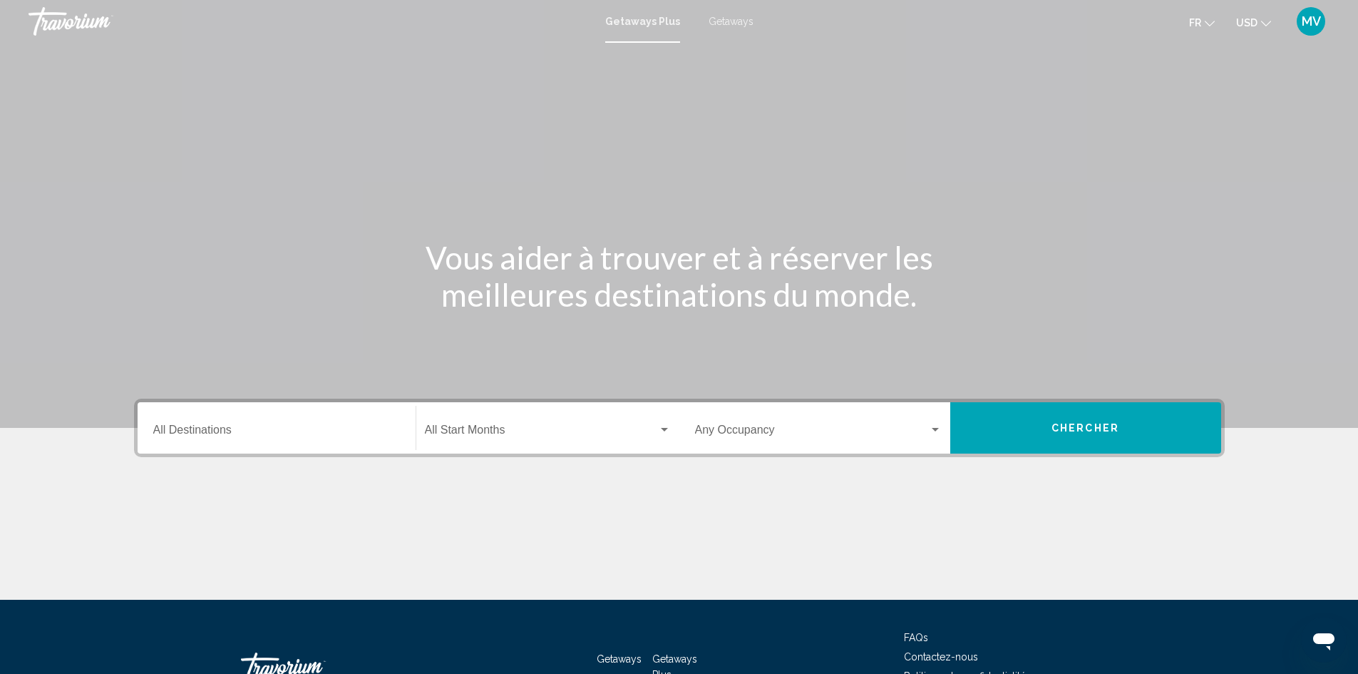
click at [386, 430] on input "Destination All Destinations" at bounding box center [276, 432] width 247 height 13
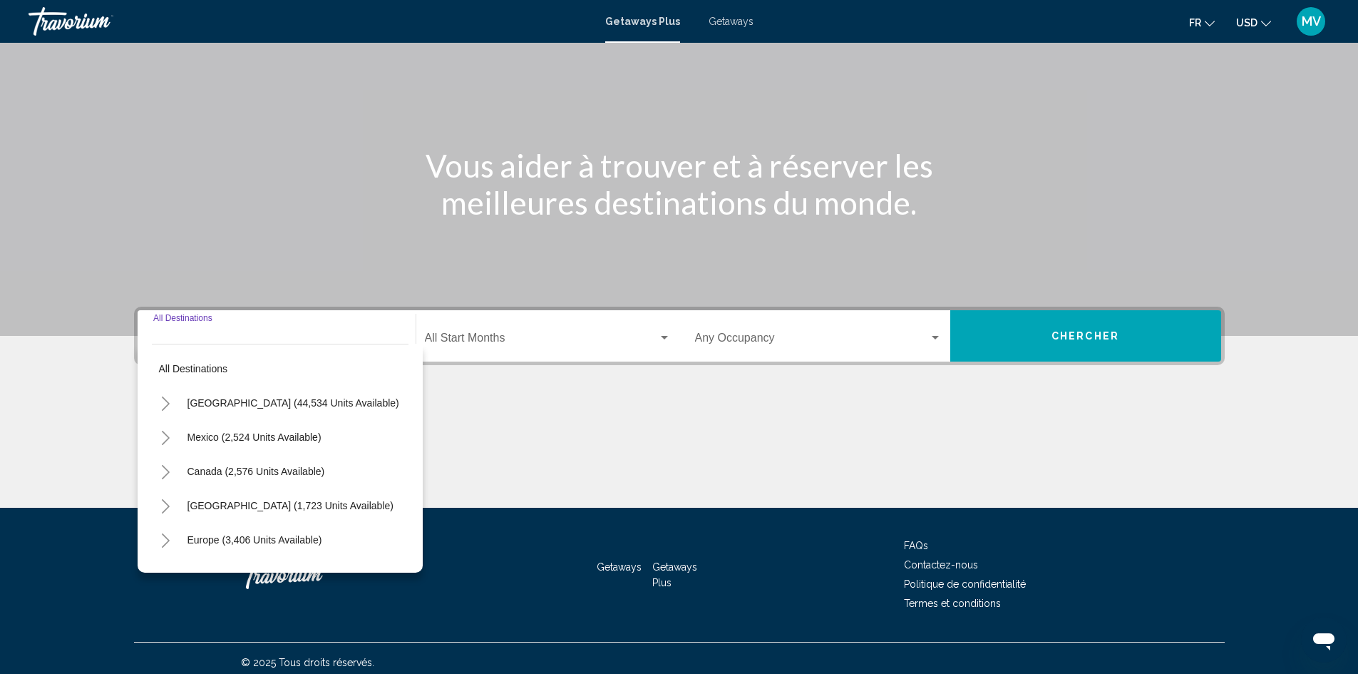
scroll to position [101, 0]
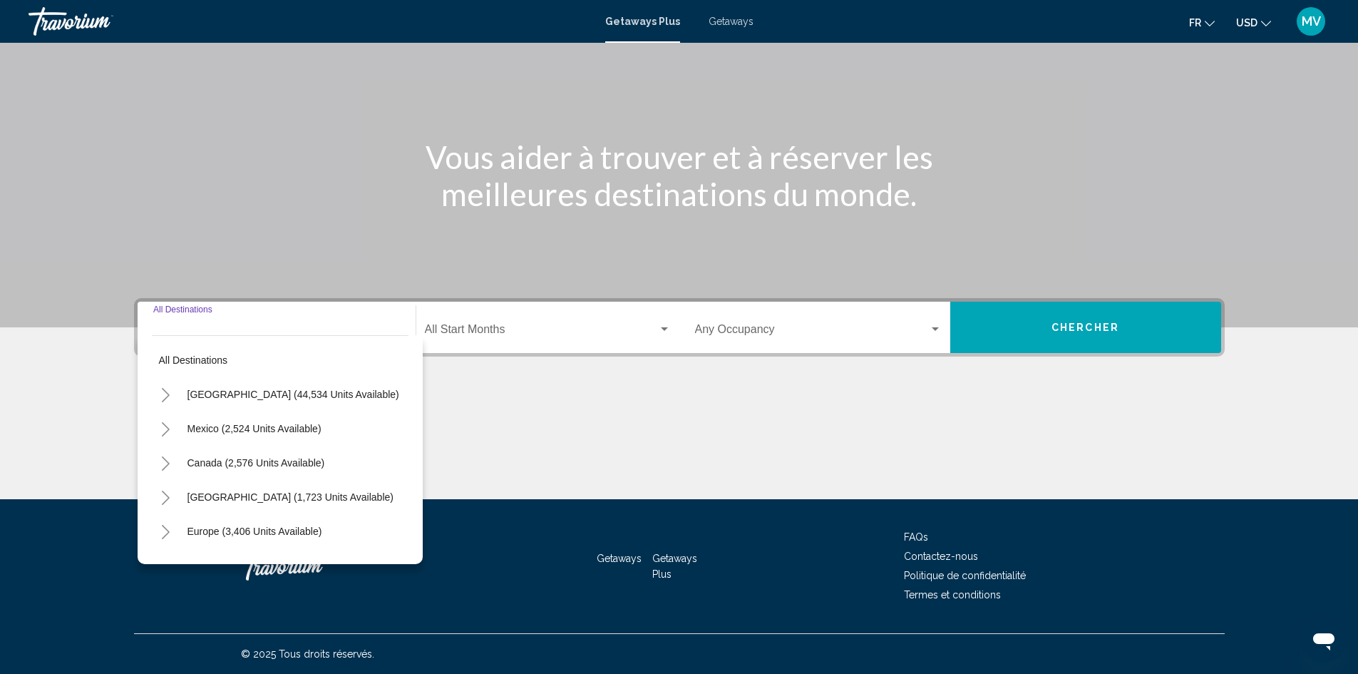
click at [646, 326] on span "Search widget" at bounding box center [541, 332] width 233 height 13
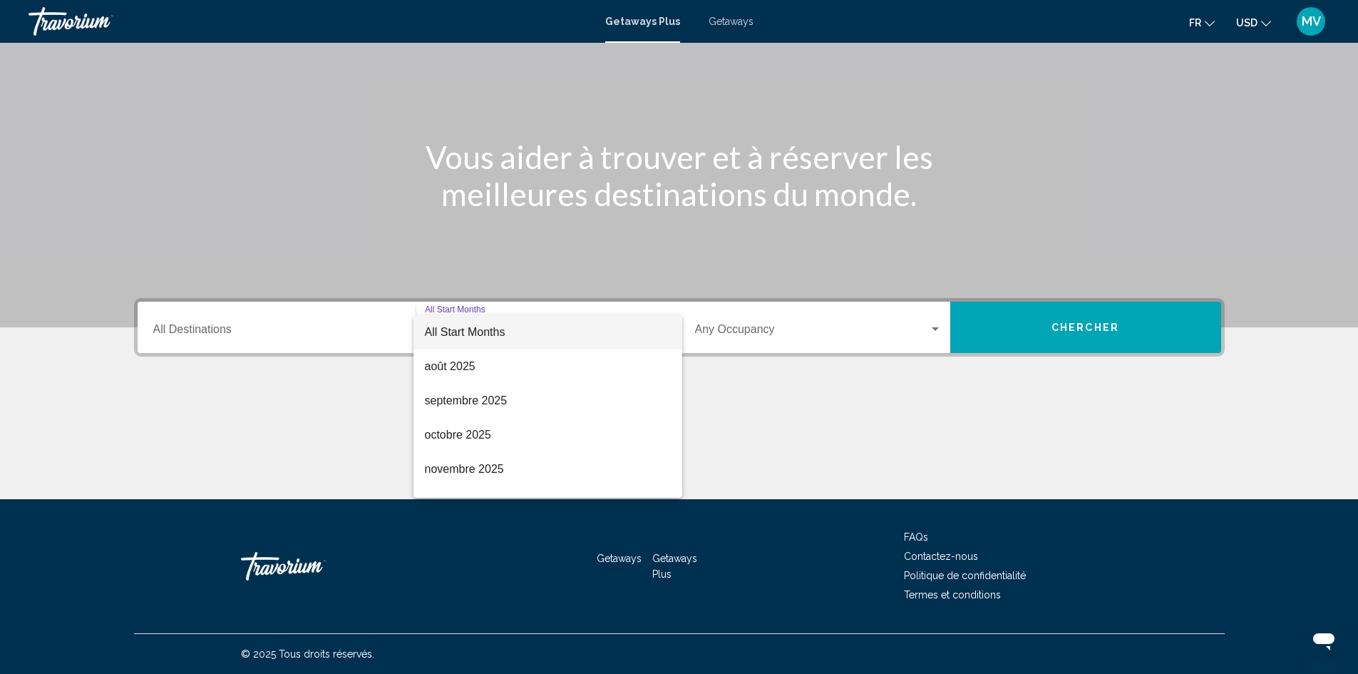
click at [1217, 25] on div at bounding box center [679, 337] width 1358 height 674
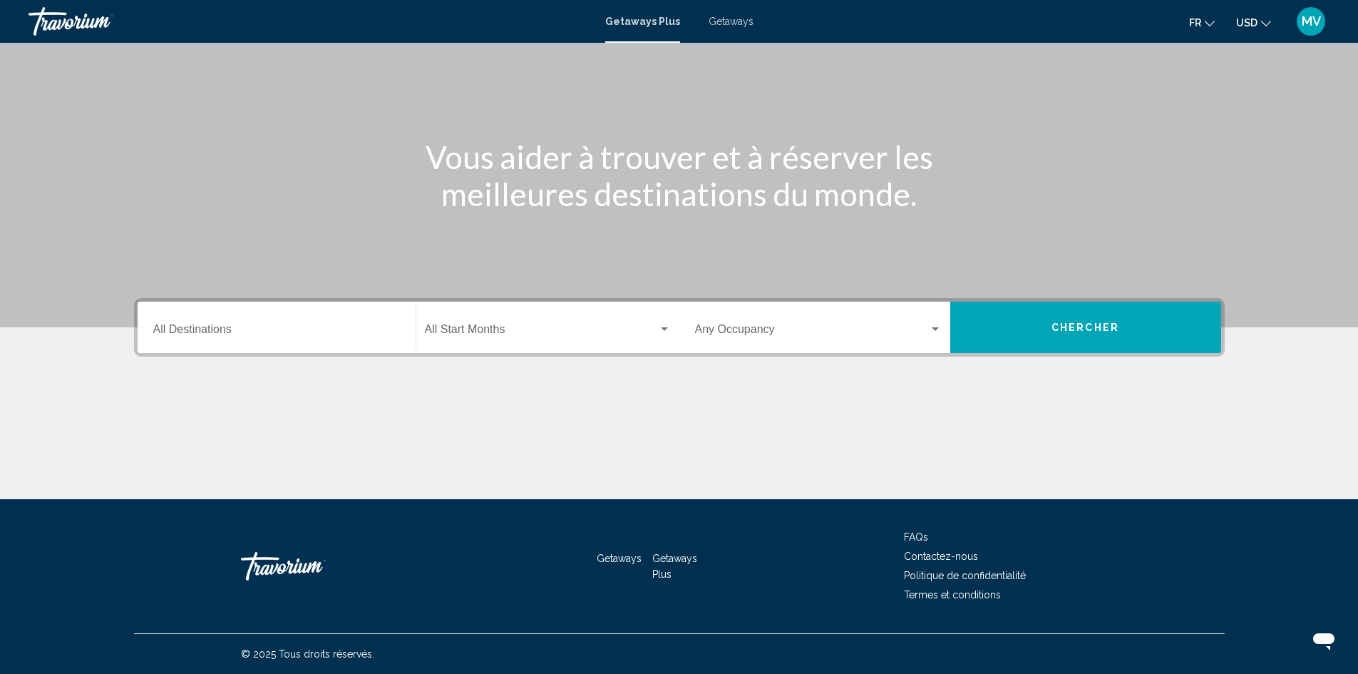
click at [1267, 22] on icon "Change currency" at bounding box center [1266, 24] width 10 height 10
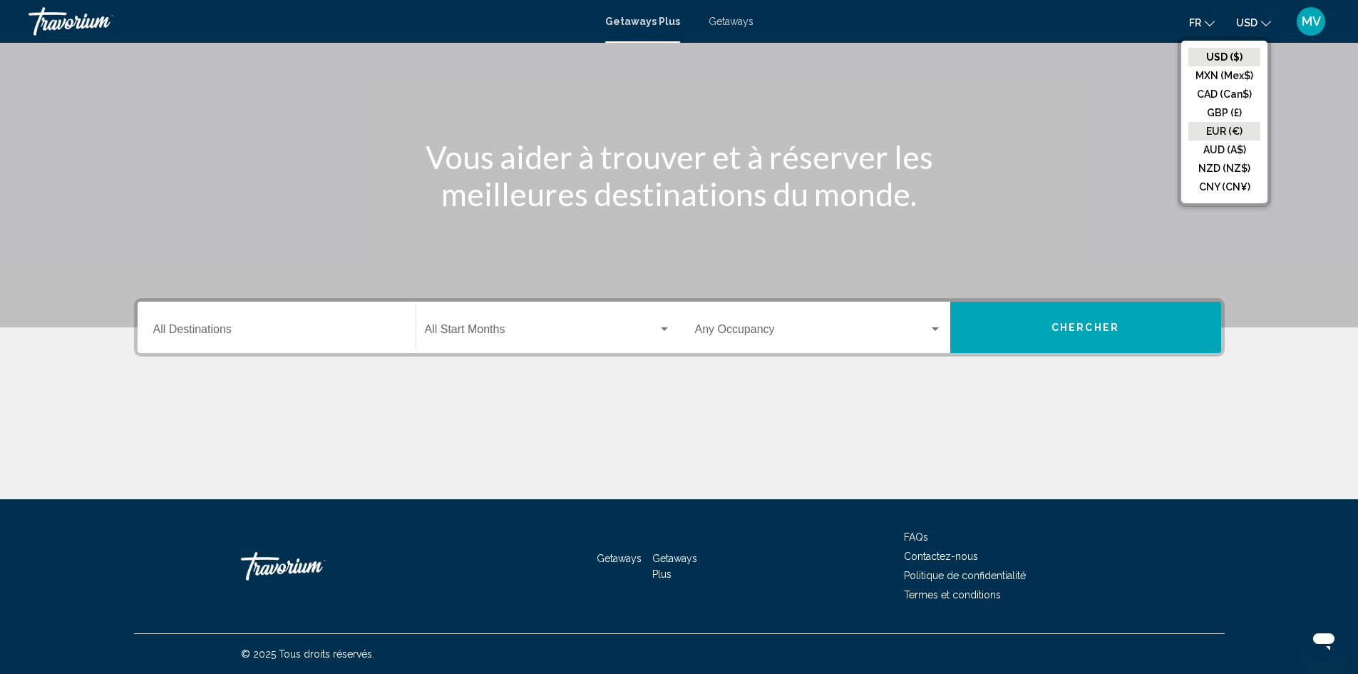
click at [1229, 127] on button "EUR (€)" at bounding box center [1225, 131] width 72 height 19
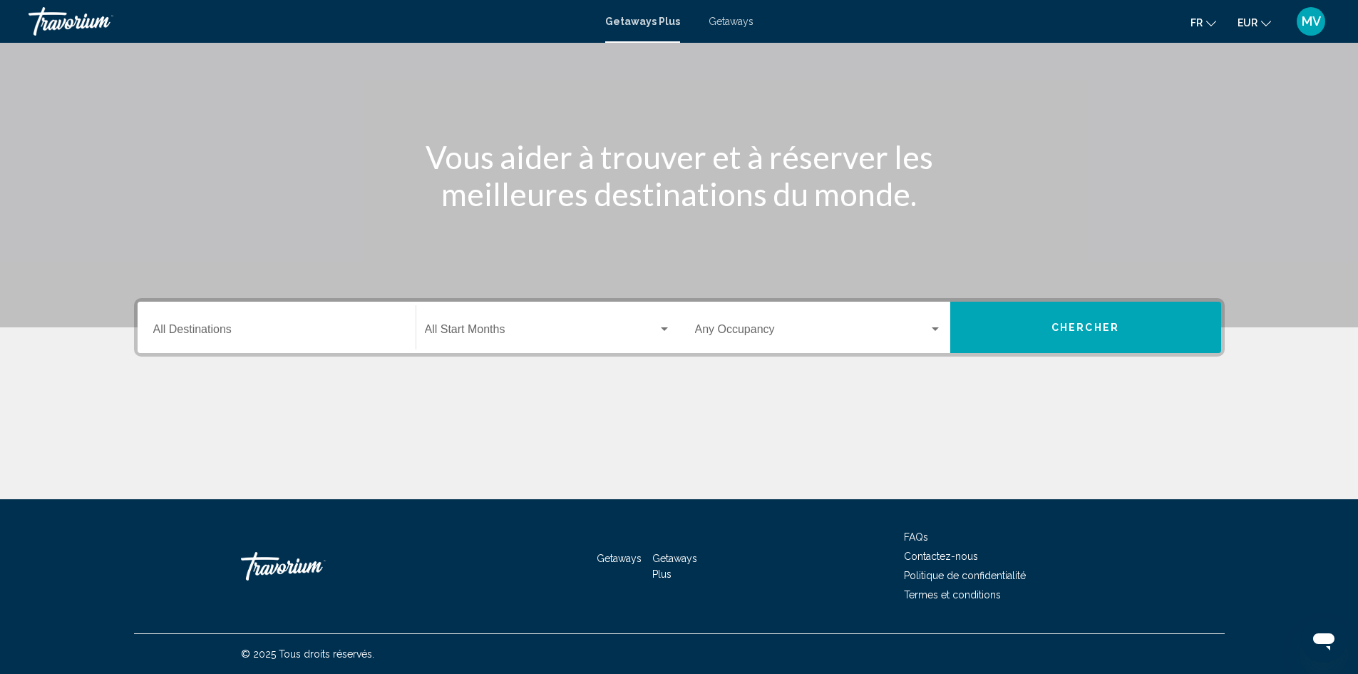
click at [1210, 26] on button "fr English Español Français Italiano Português русский" at bounding box center [1204, 22] width 26 height 21
click at [1169, 90] on button "Français" at bounding box center [1172, 94] width 66 height 19
click at [658, 331] on div "Search widget" at bounding box center [664, 329] width 13 height 11
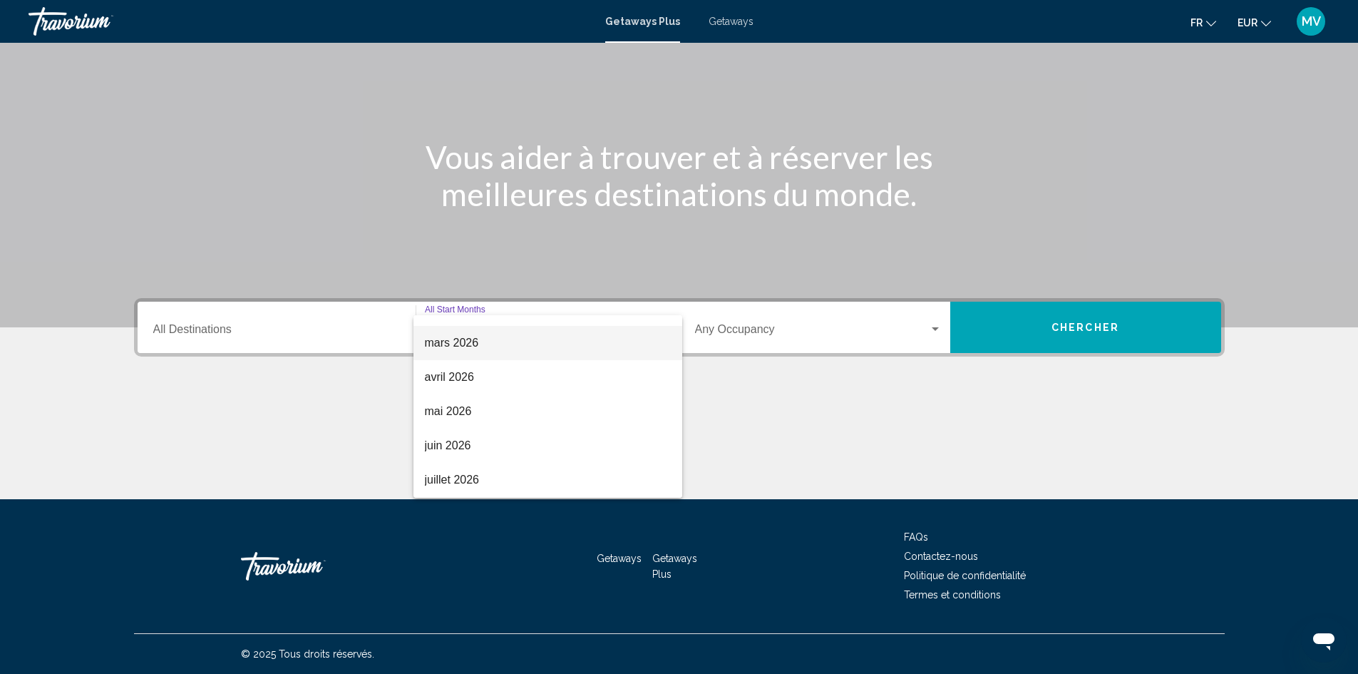
scroll to position [285, 0]
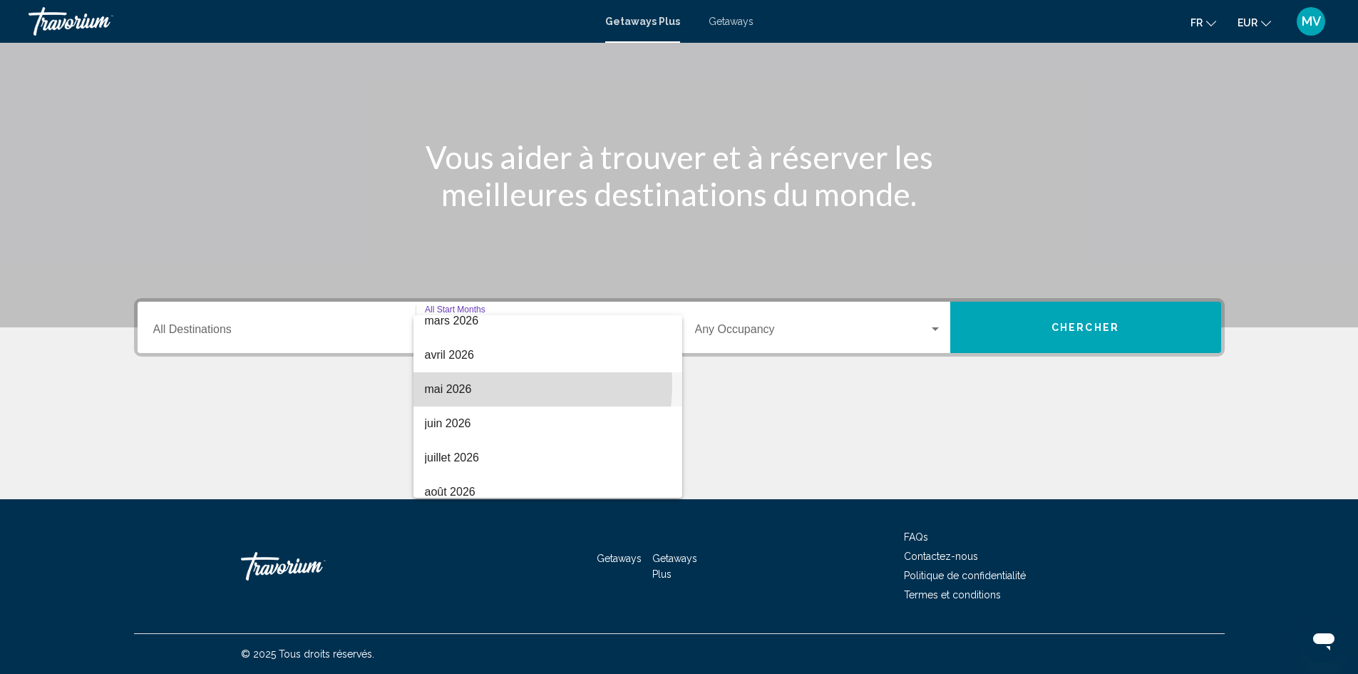
click at [468, 384] on span "mai 2026" at bounding box center [548, 389] width 246 height 34
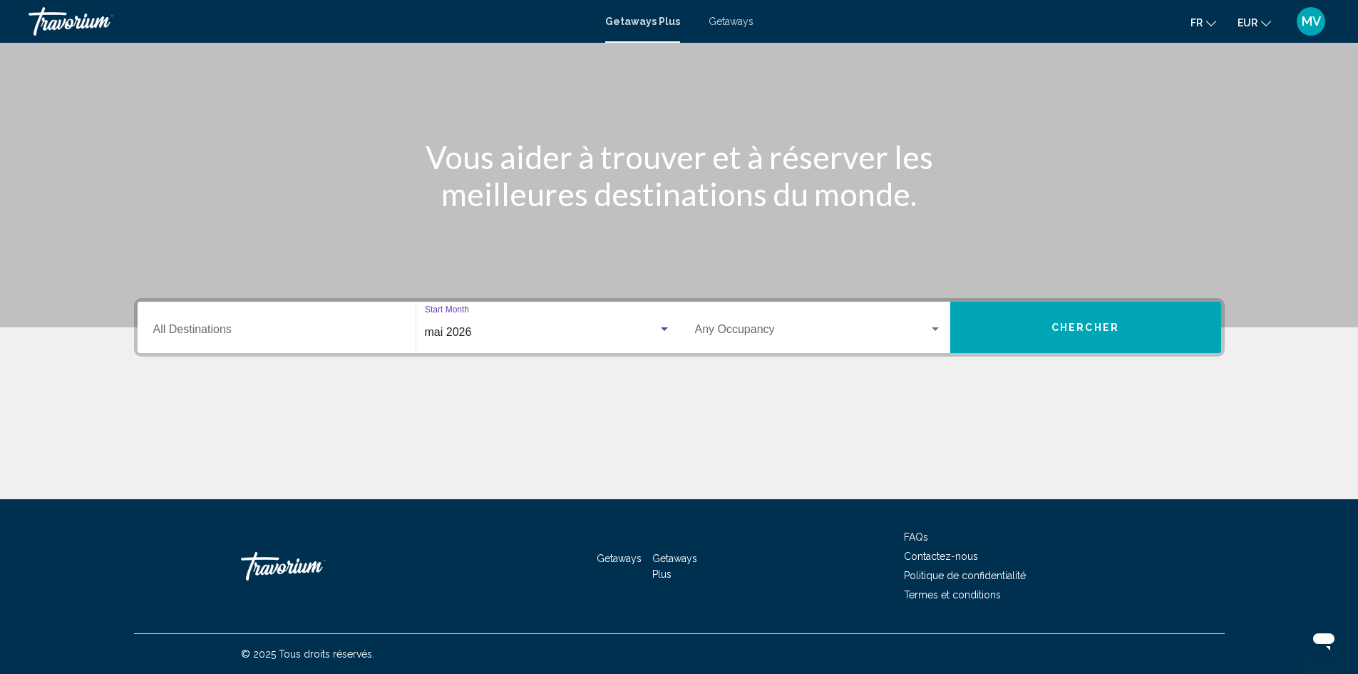
click at [925, 334] on span "Search widget" at bounding box center [812, 332] width 234 height 13
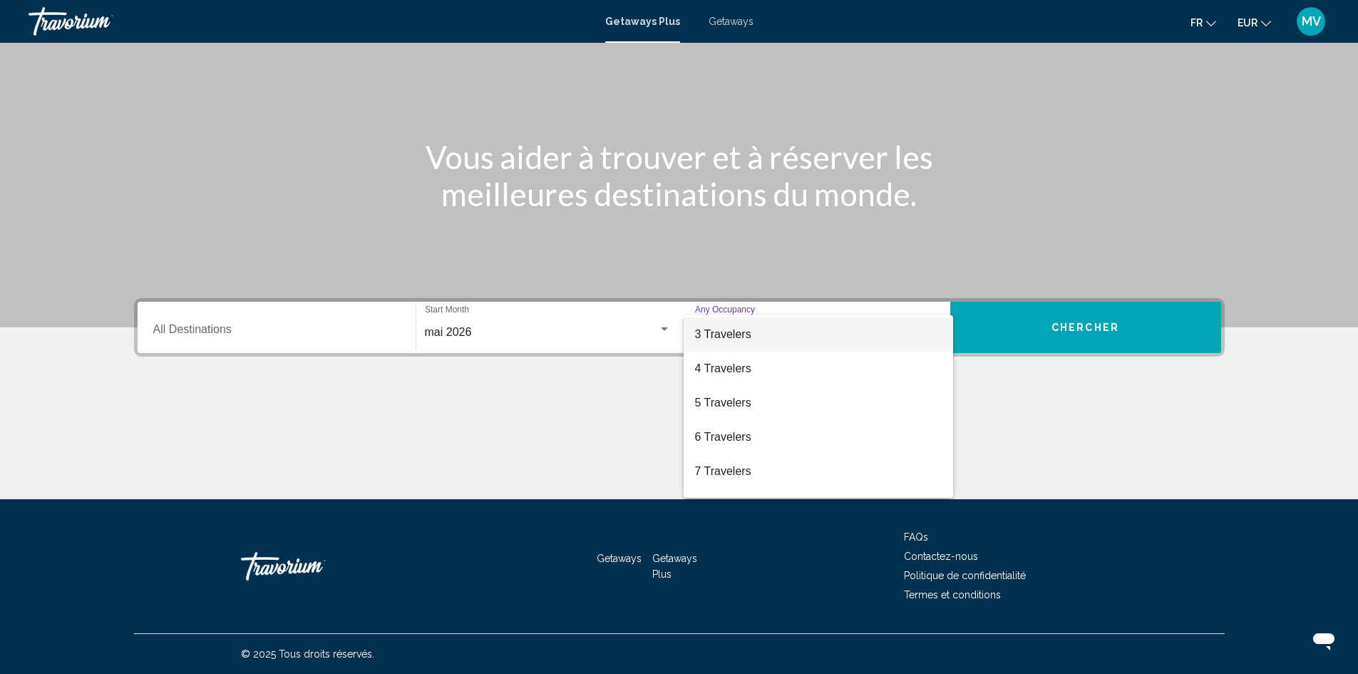
scroll to position [160, 0]
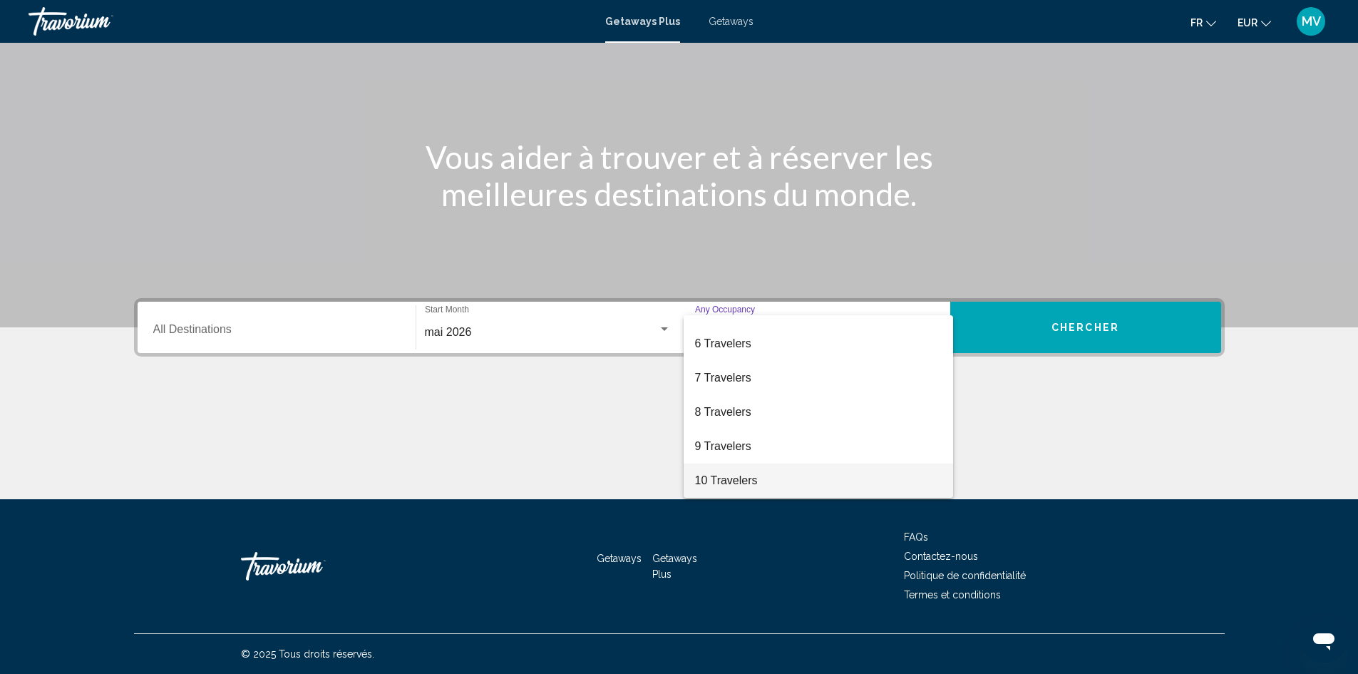
click at [737, 482] on span "10 Travelers" at bounding box center [818, 480] width 247 height 34
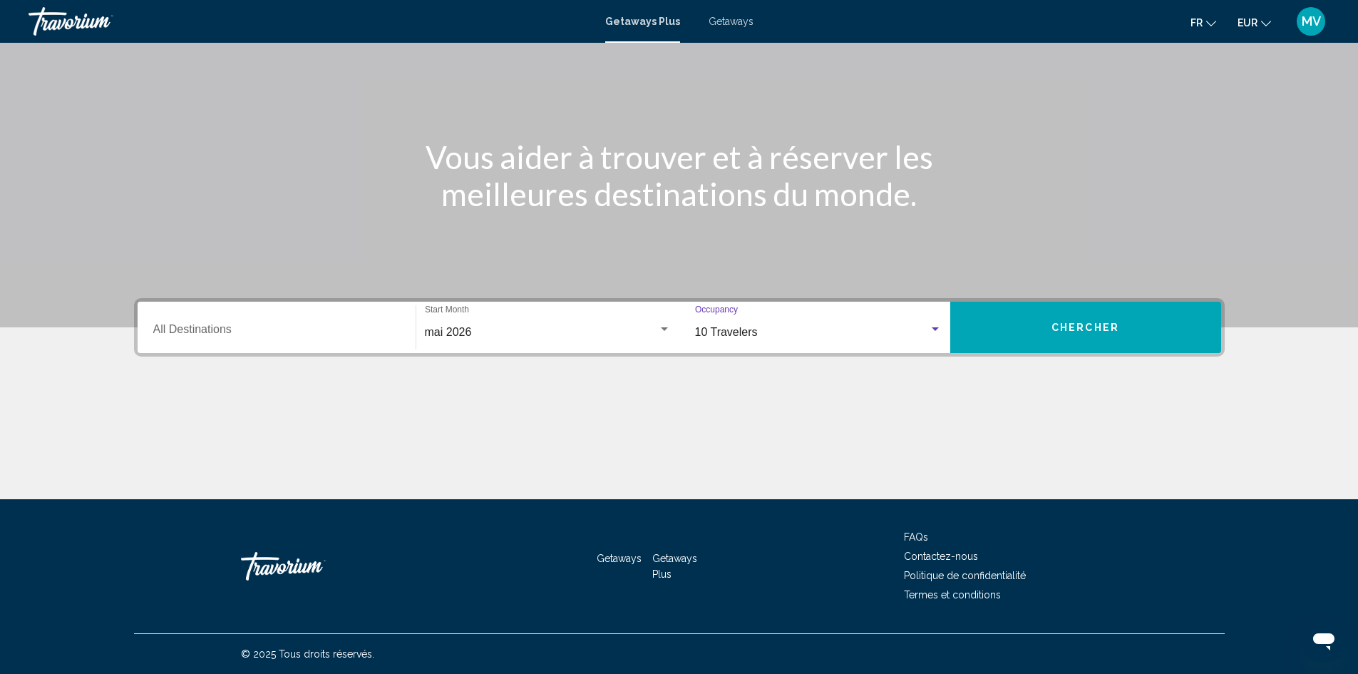
click at [1096, 325] on span "Chercher" at bounding box center [1086, 327] width 68 height 11
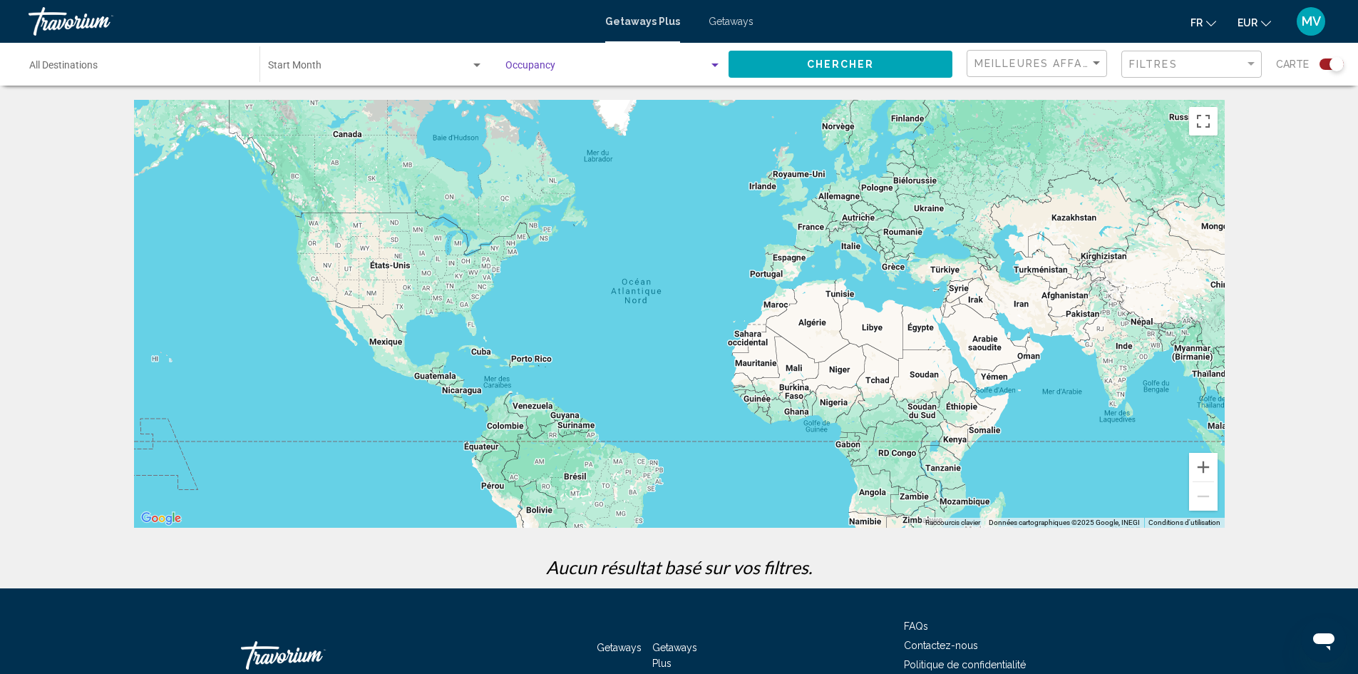
click at [722, 63] on div "Search widget" at bounding box center [715, 65] width 13 height 11
click at [718, 69] on span "Any Occupancy" at bounding box center [614, 68] width 216 height 30
click at [636, 69] on span "Search widget" at bounding box center [607, 68] width 203 height 11
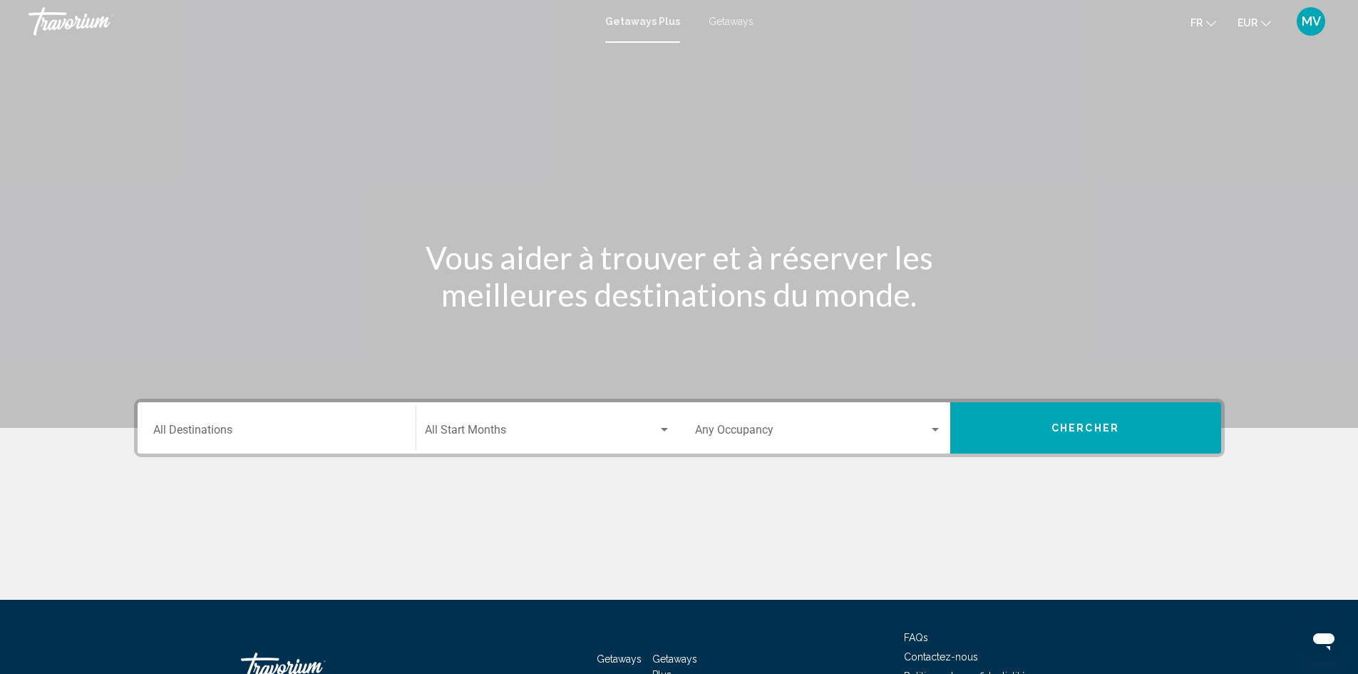
click at [929, 432] on div "Search widget" at bounding box center [935, 429] width 13 height 11
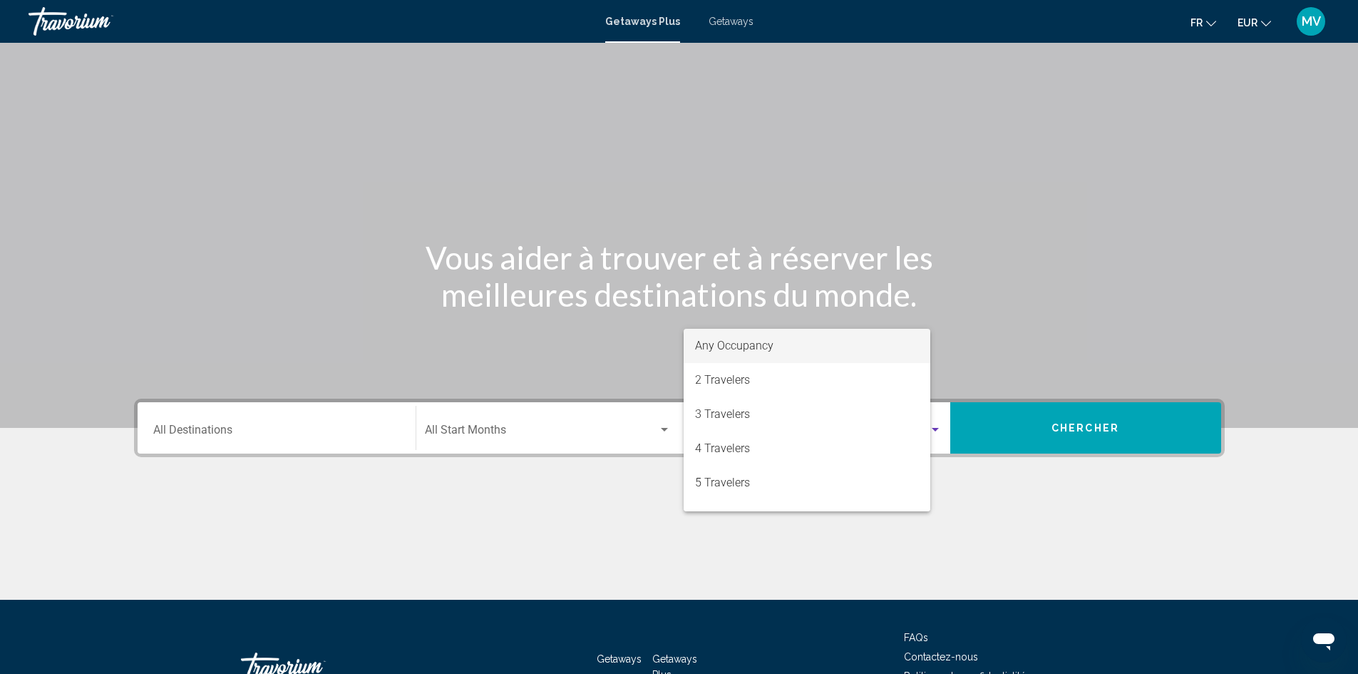
scroll to position [101, 0]
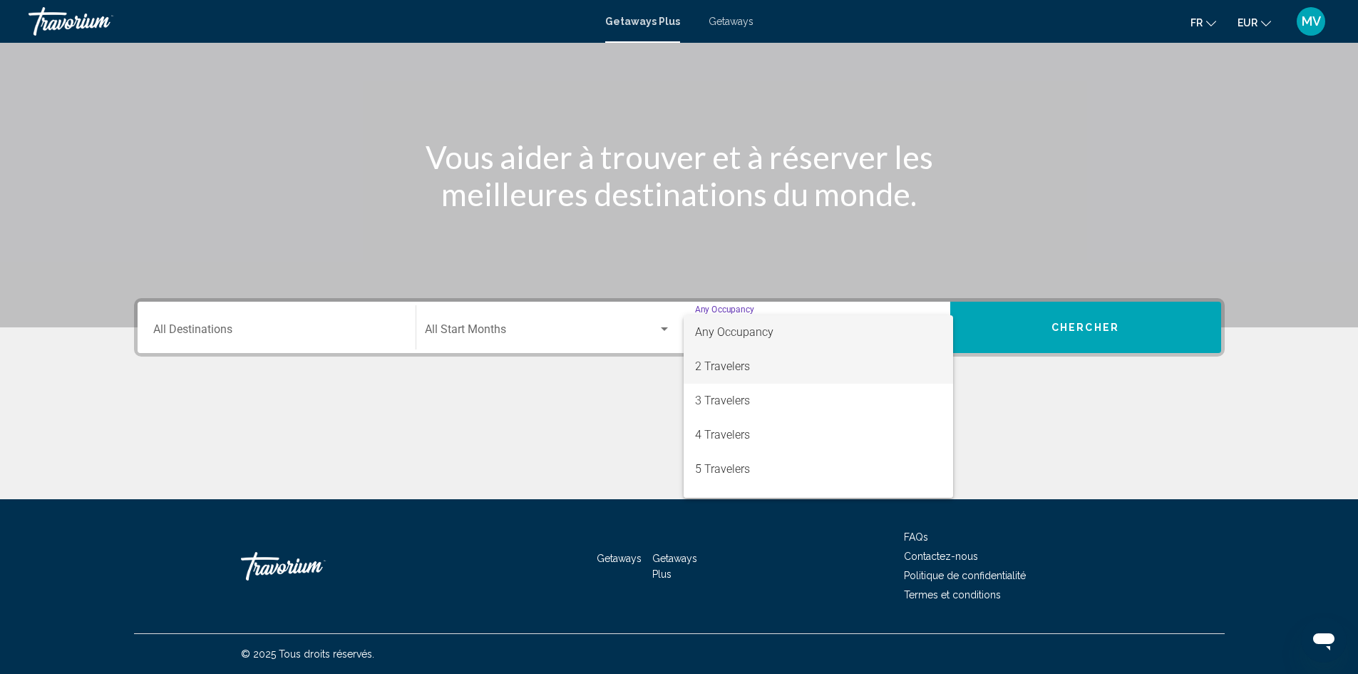
click at [719, 362] on span "2 Travelers" at bounding box center [818, 366] width 247 height 34
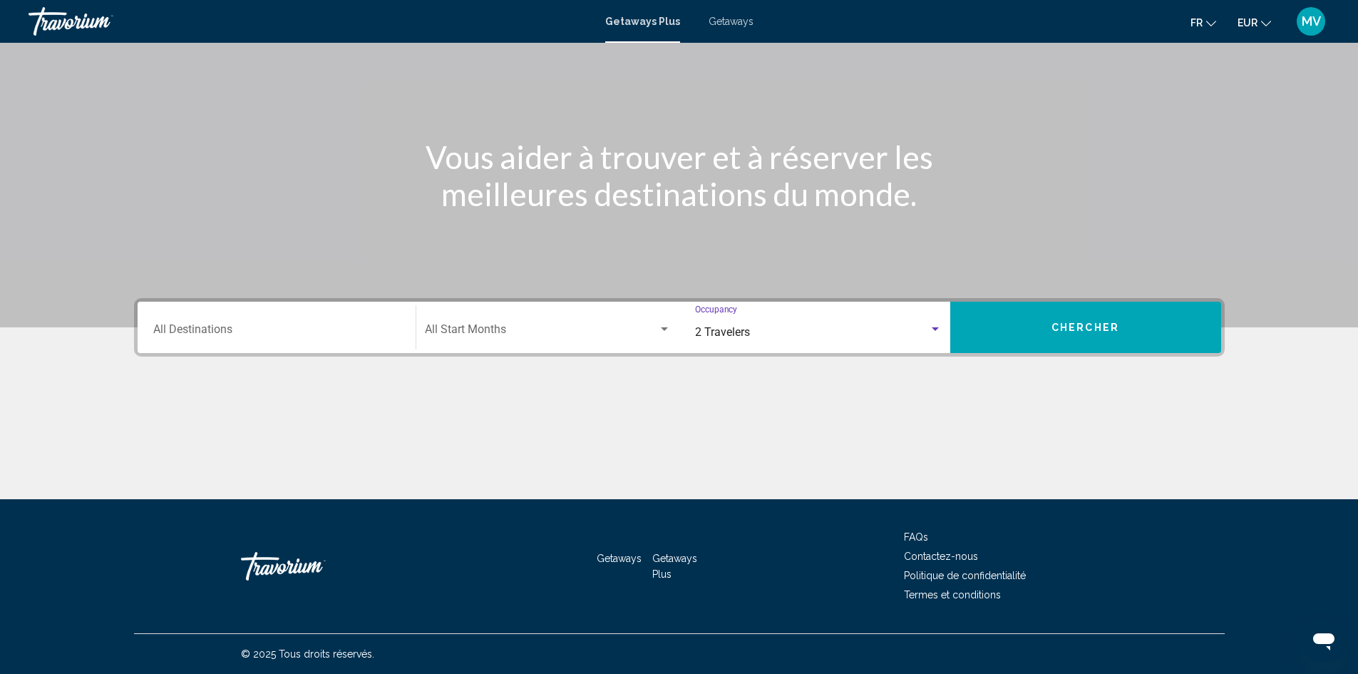
click at [646, 319] on div "Start Month All Start Months" at bounding box center [548, 327] width 246 height 45
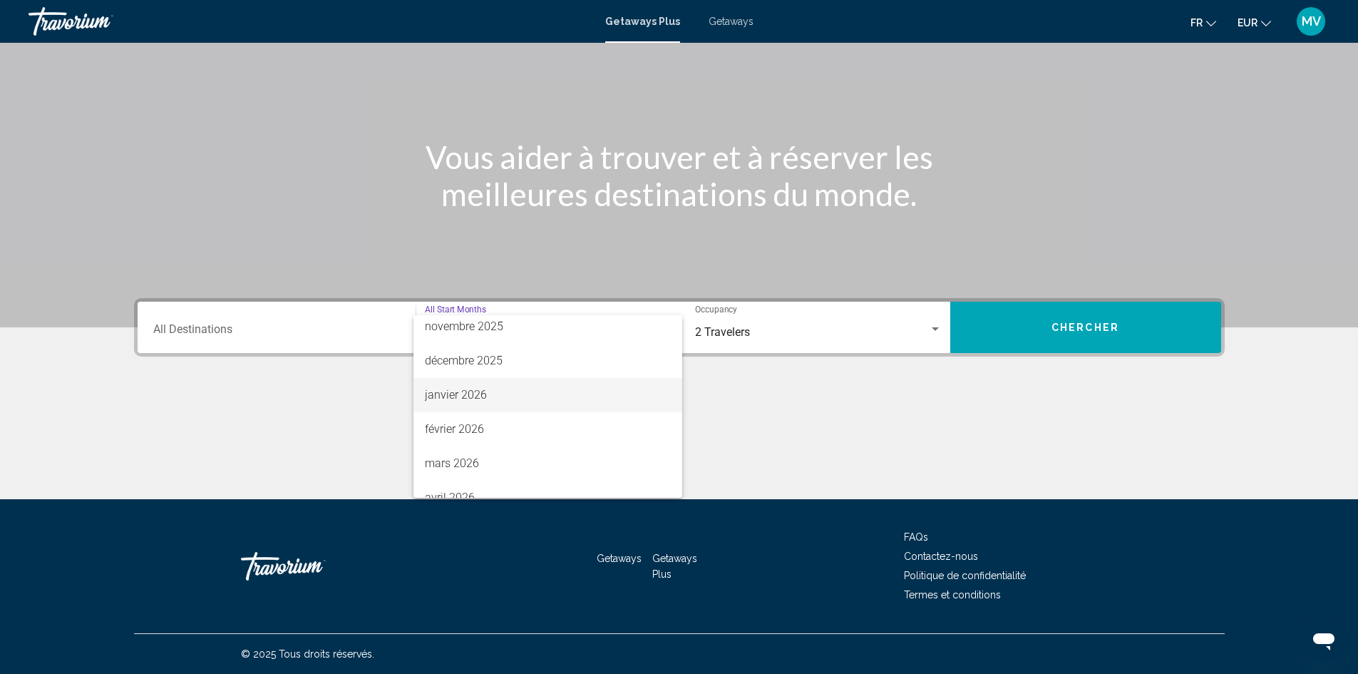
scroll to position [214, 0]
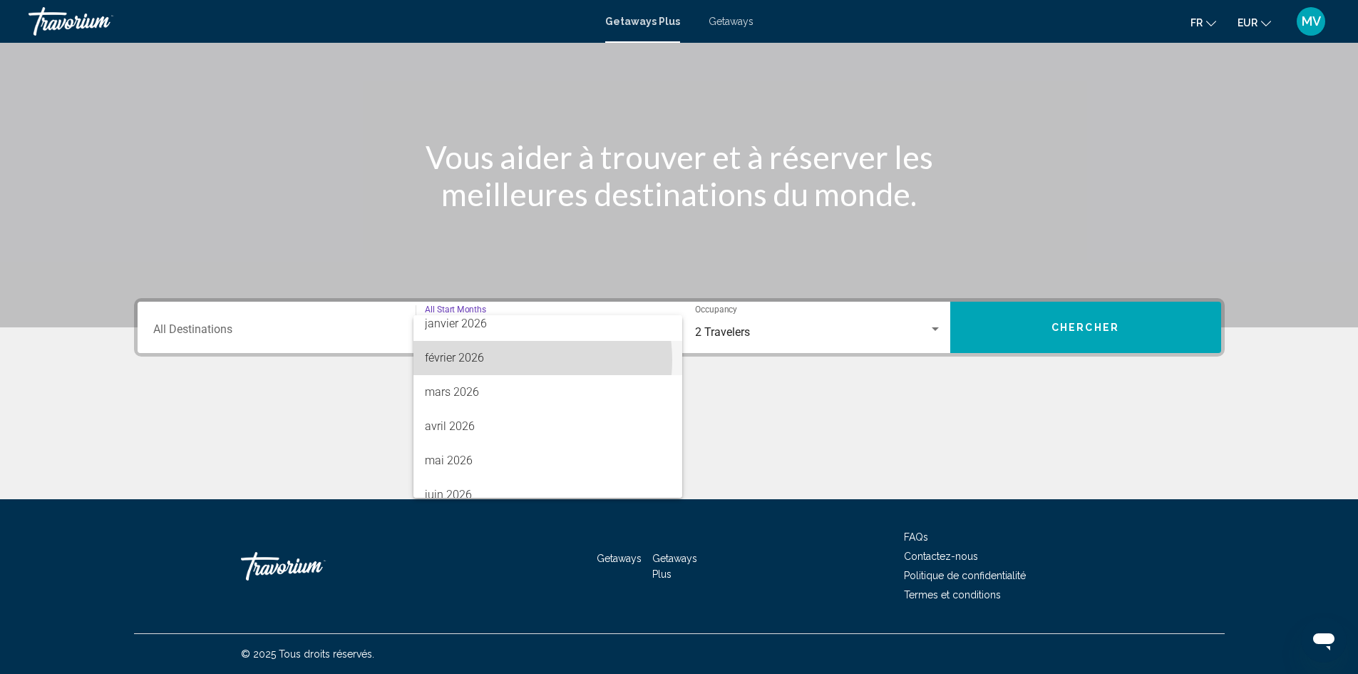
click at [513, 360] on span "février 2026" at bounding box center [548, 358] width 246 height 34
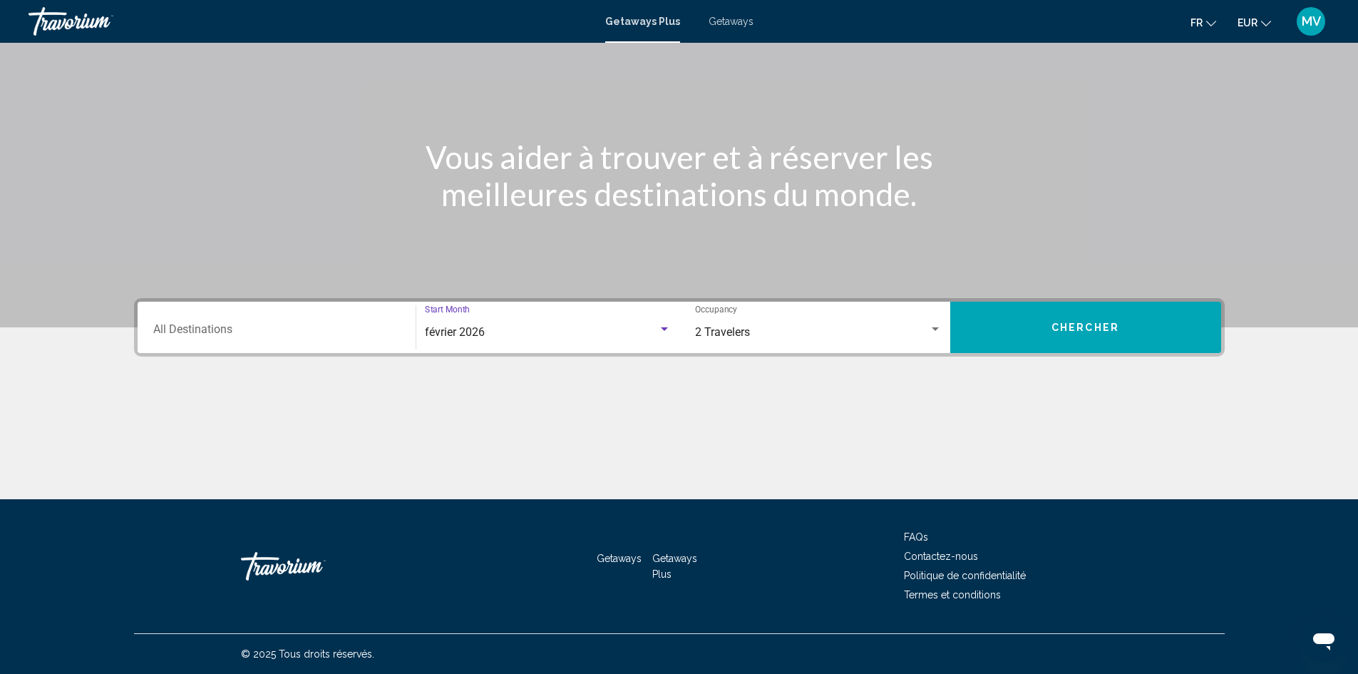
click at [1110, 329] on span "Chercher" at bounding box center [1086, 327] width 68 height 11
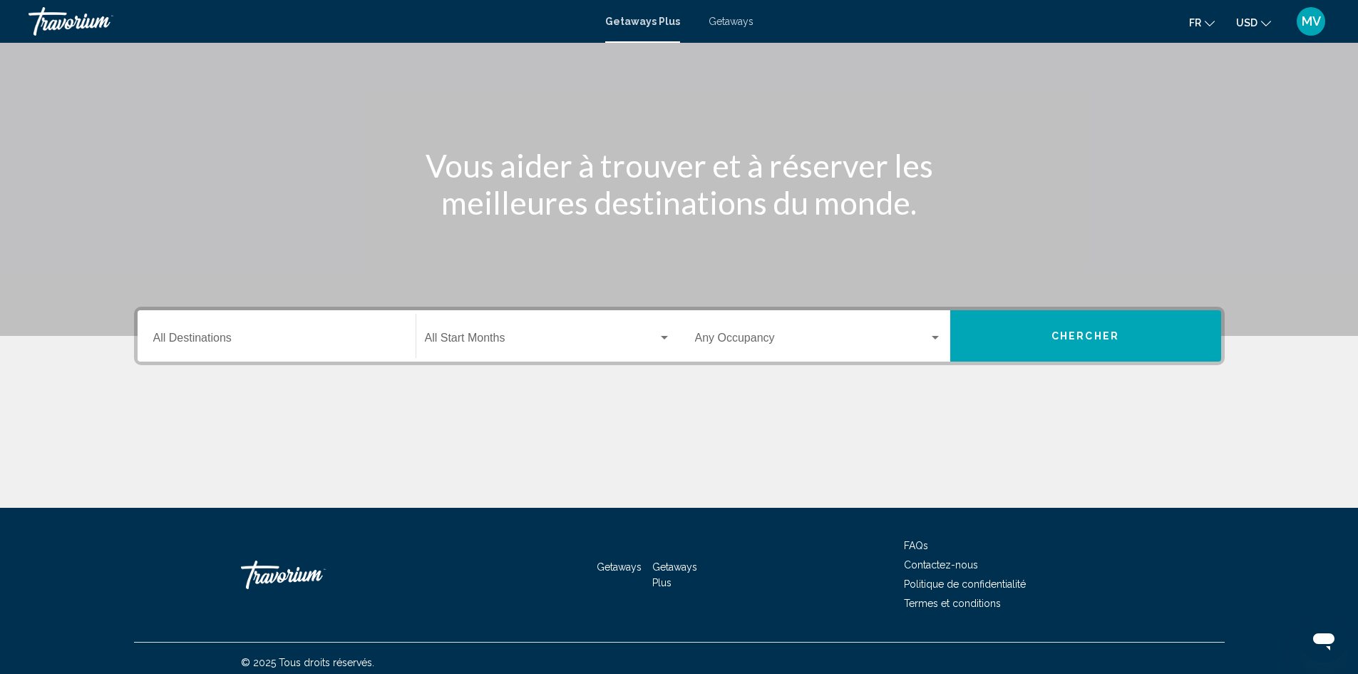
scroll to position [101, 0]
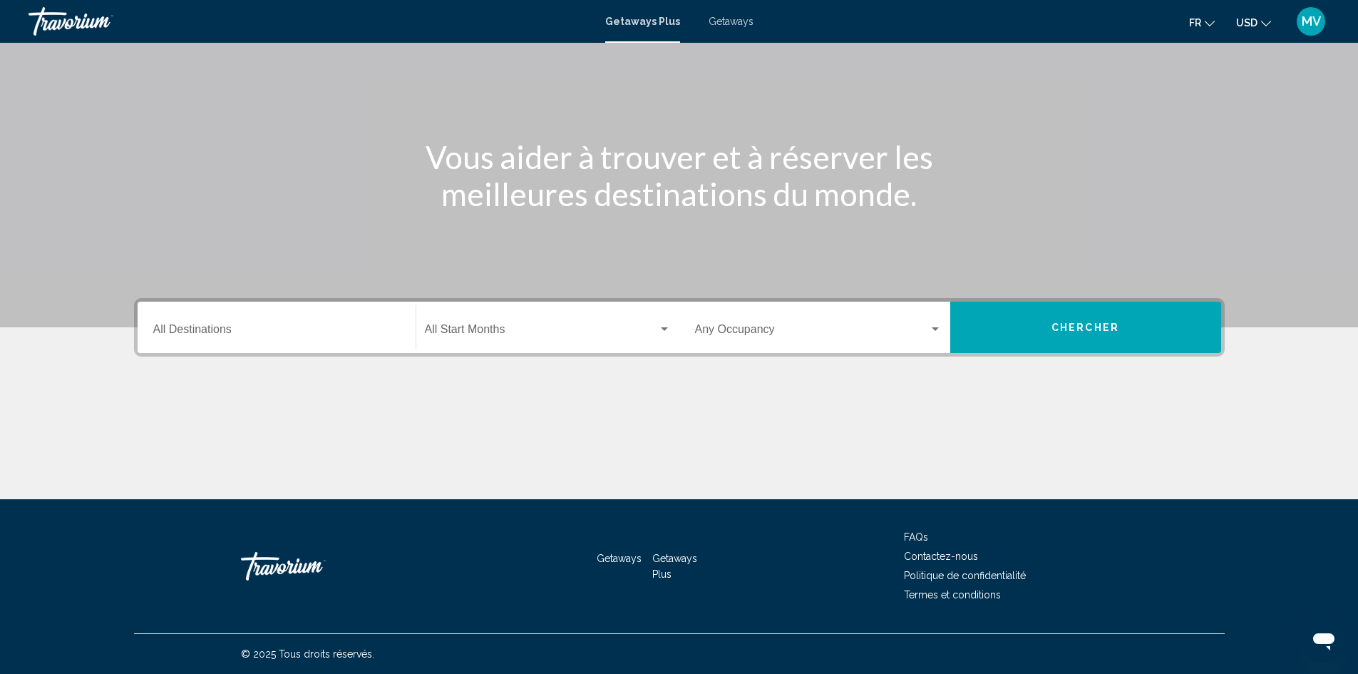
click at [323, 327] on input "Destination All Destinations" at bounding box center [276, 332] width 247 height 13
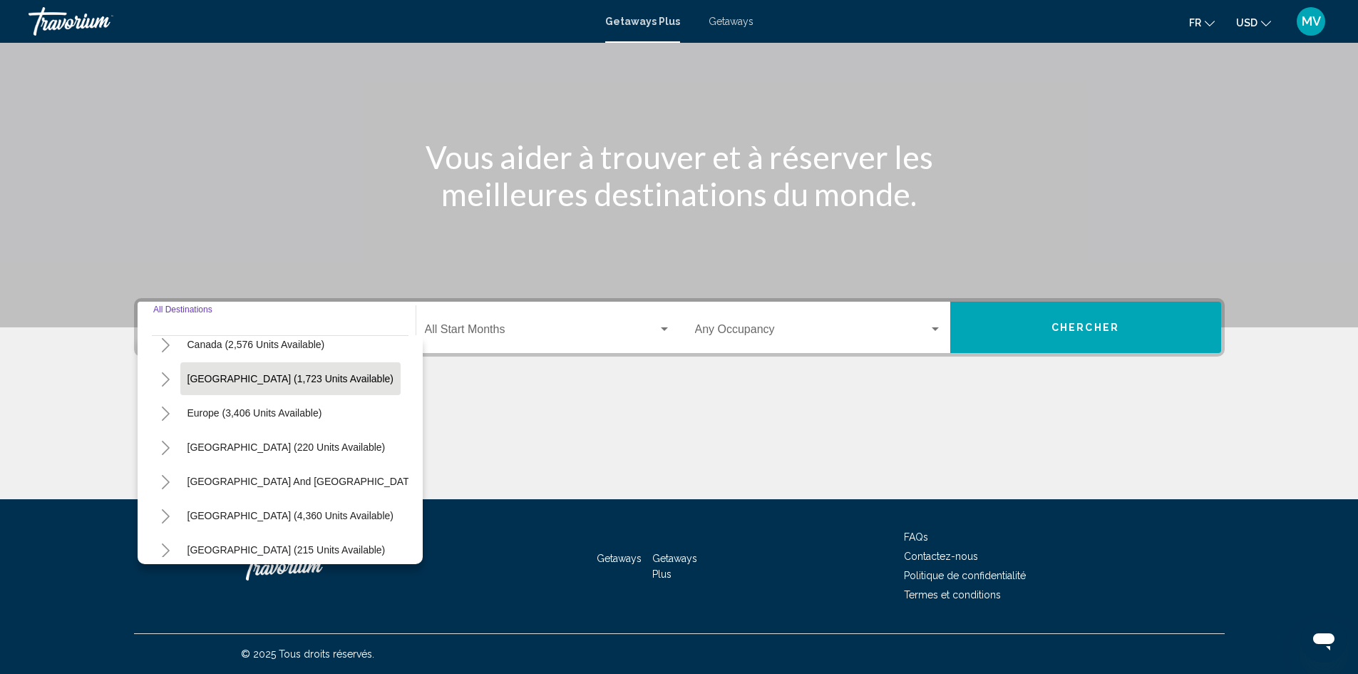
scroll to position [143, 0]
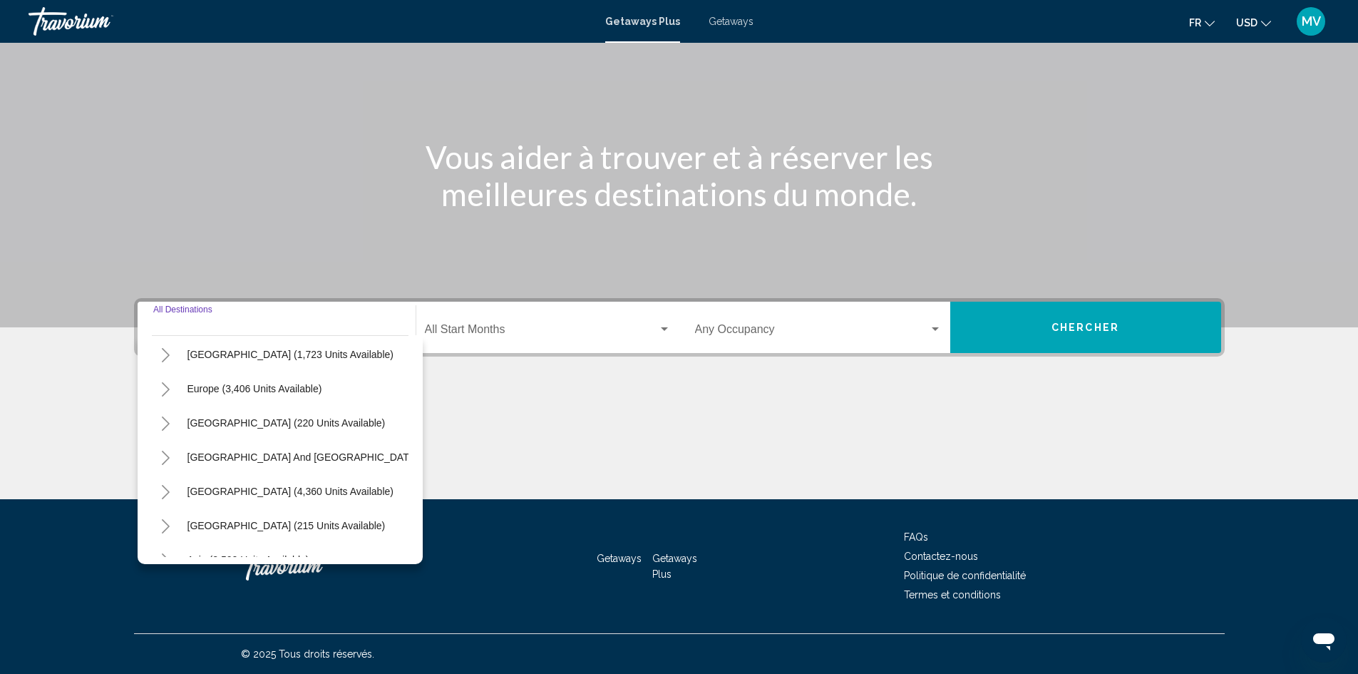
click at [229, 393] on span "Europe (3,406 units available)" at bounding box center [255, 388] width 135 height 11
type input "**********"
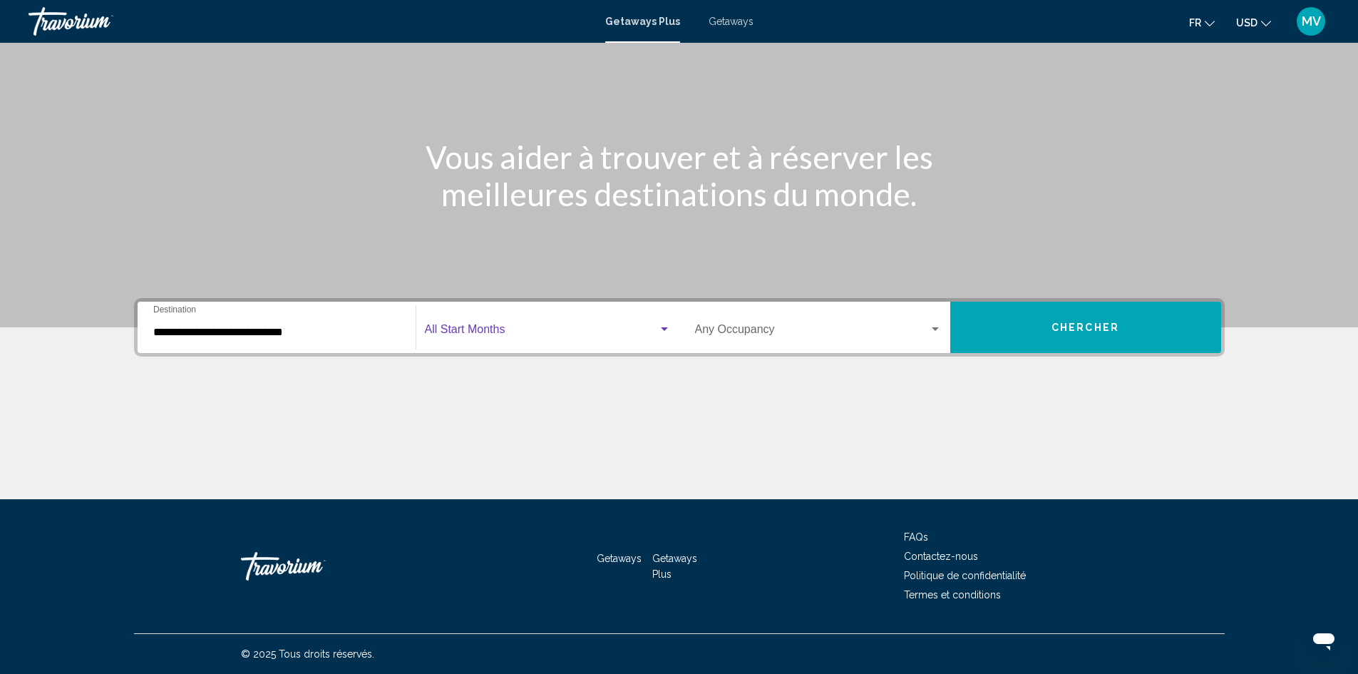
click at [656, 328] on span "Search widget" at bounding box center [541, 332] width 233 height 13
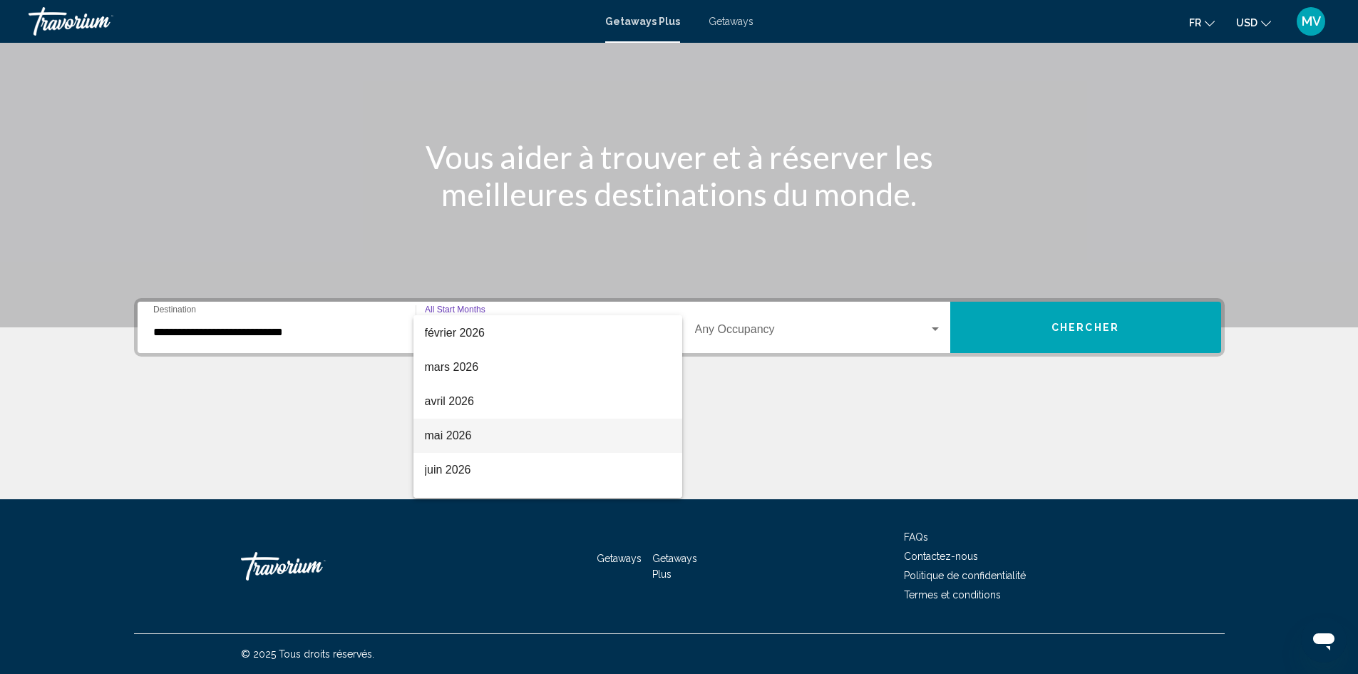
scroll to position [214, 0]
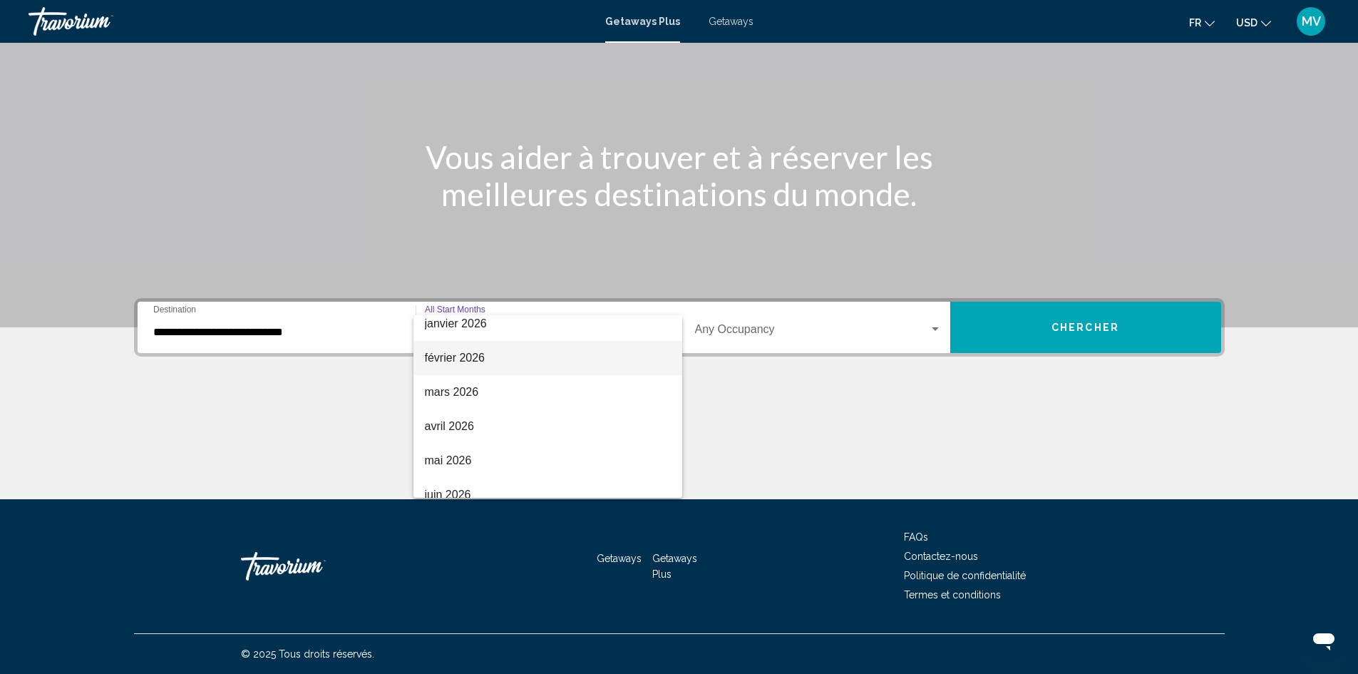
click at [465, 367] on span "février 2026" at bounding box center [548, 358] width 246 height 34
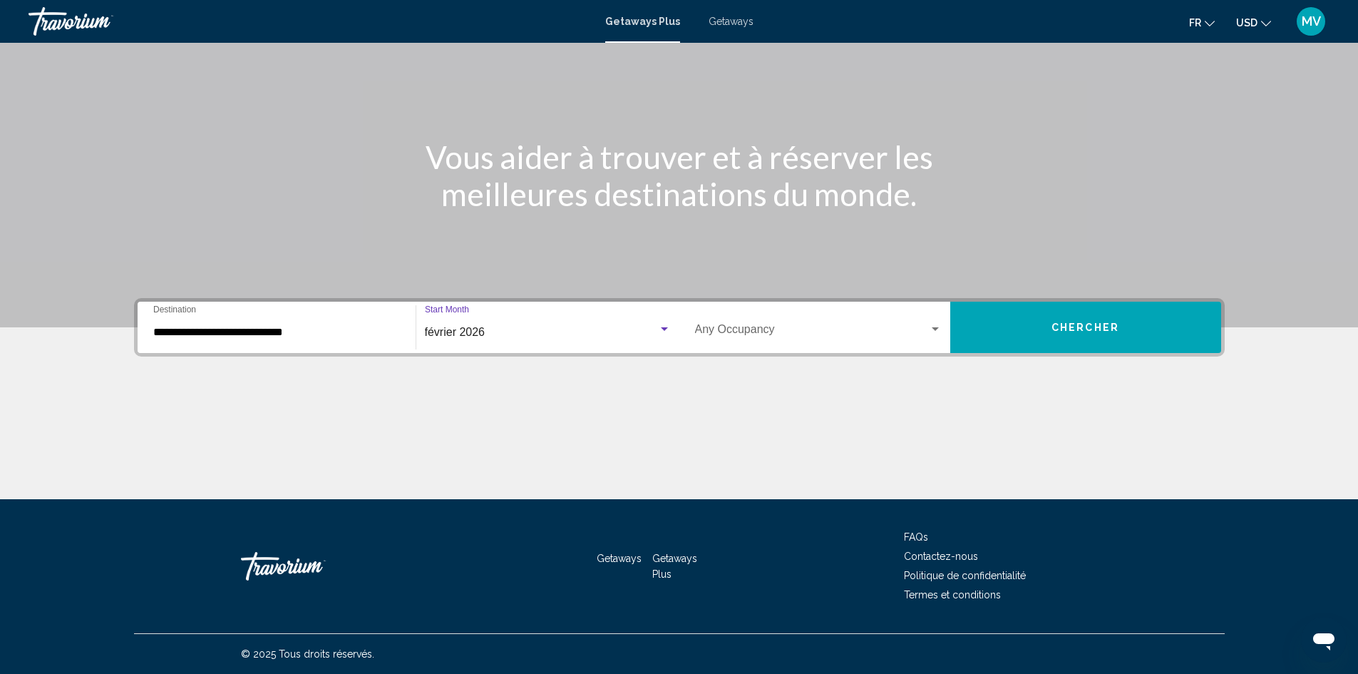
click at [929, 338] on div "Occupancy Any Occupancy" at bounding box center [818, 327] width 247 height 45
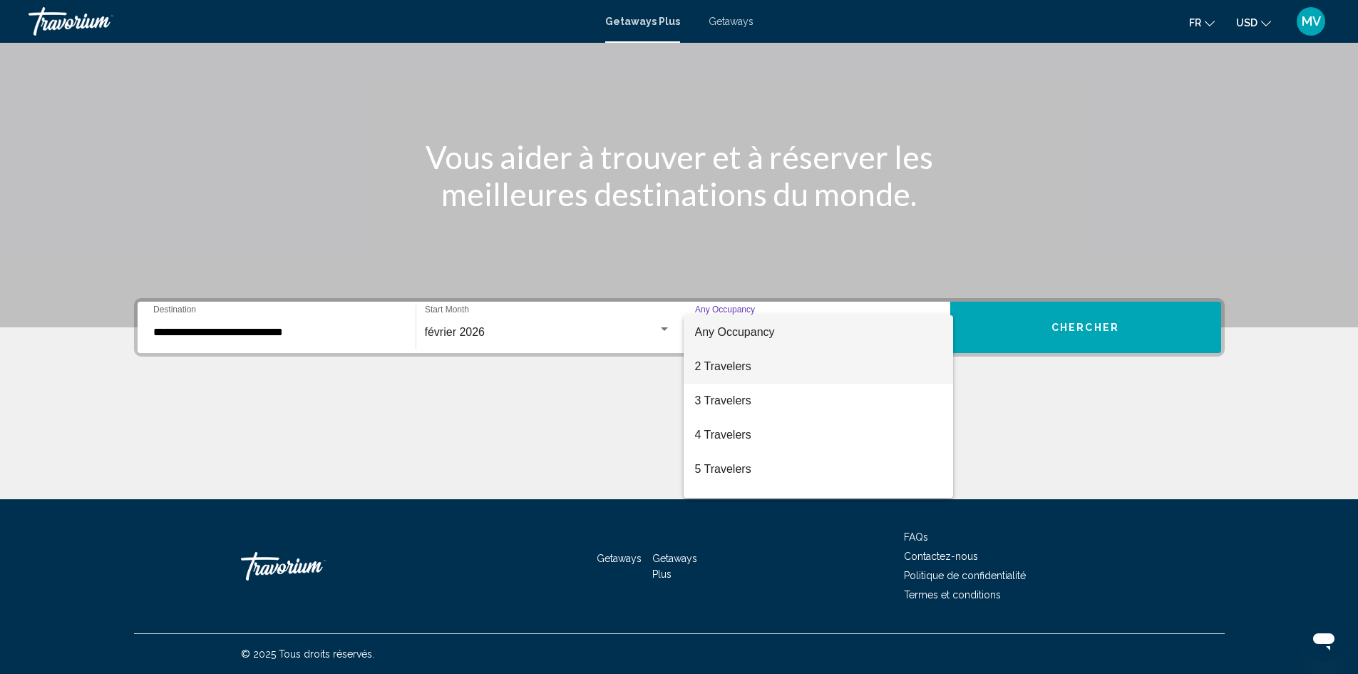
click at [747, 364] on span "2 Travelers" at bounding box center [818, 366] width 247 height 34
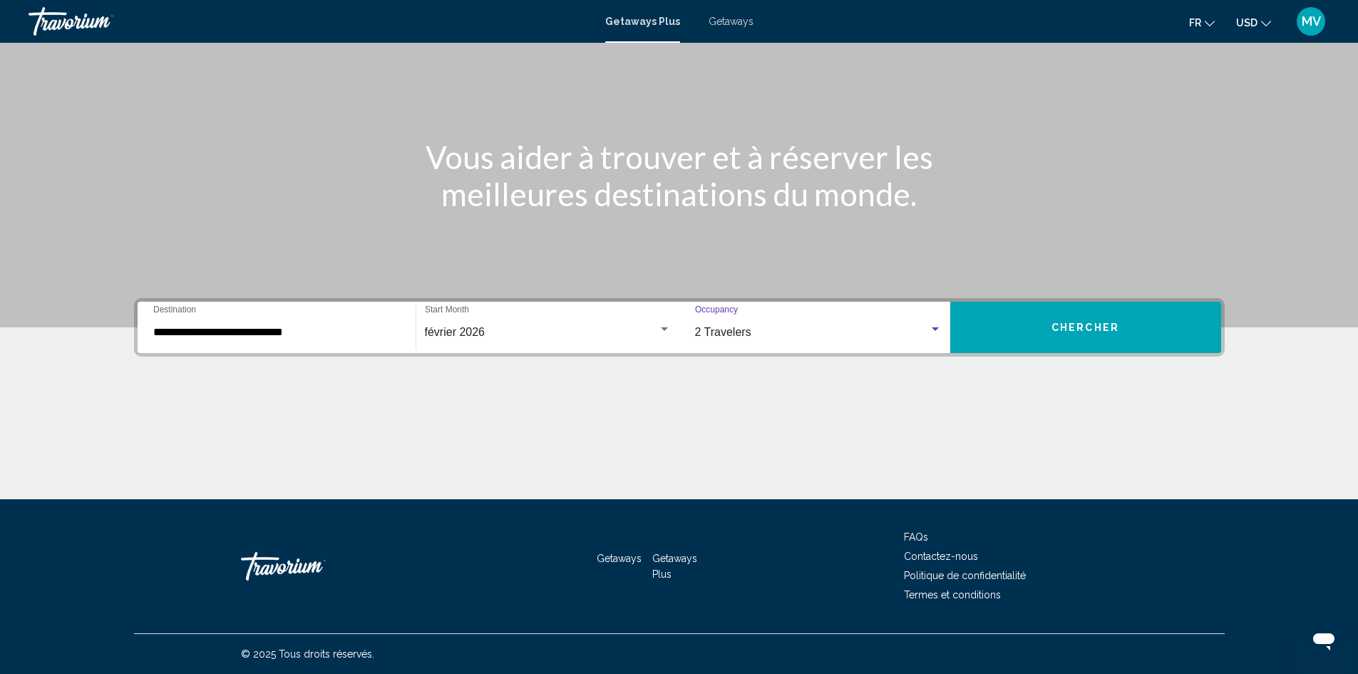
click at [1068, 334] on button "Chercher" at bounding box center [1085, 327] width 271 height 51
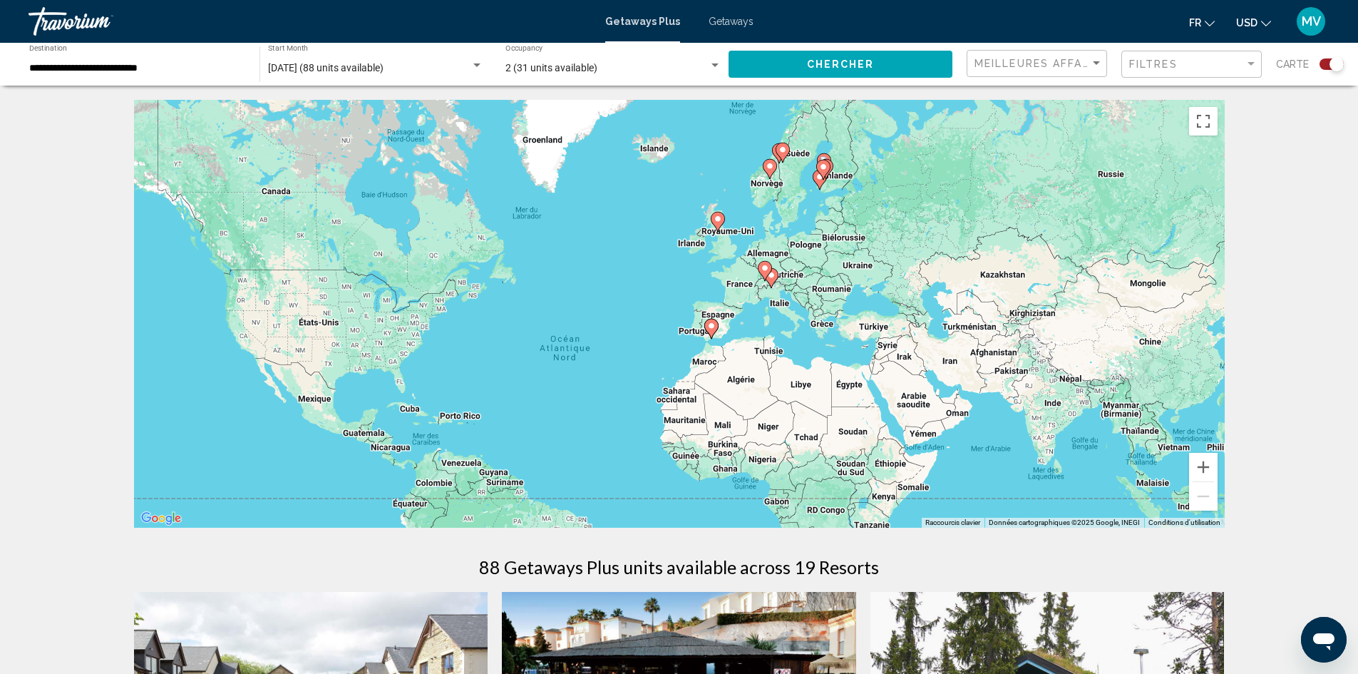
drag, startPoint x: 825, startPoint y: 246, endPoint x: 761, endPoint y: 302, distance: 85.4
click at [761, 302] on div "Pour activer le glissement avec le clavier, appuyez sur Alt+Entrée. Une fois ce…" at bounding box center [679, 314] width 1091 height 428
click at [711, 330] on icon "Main content" at bounding box center [710, 328] width 13 height 19
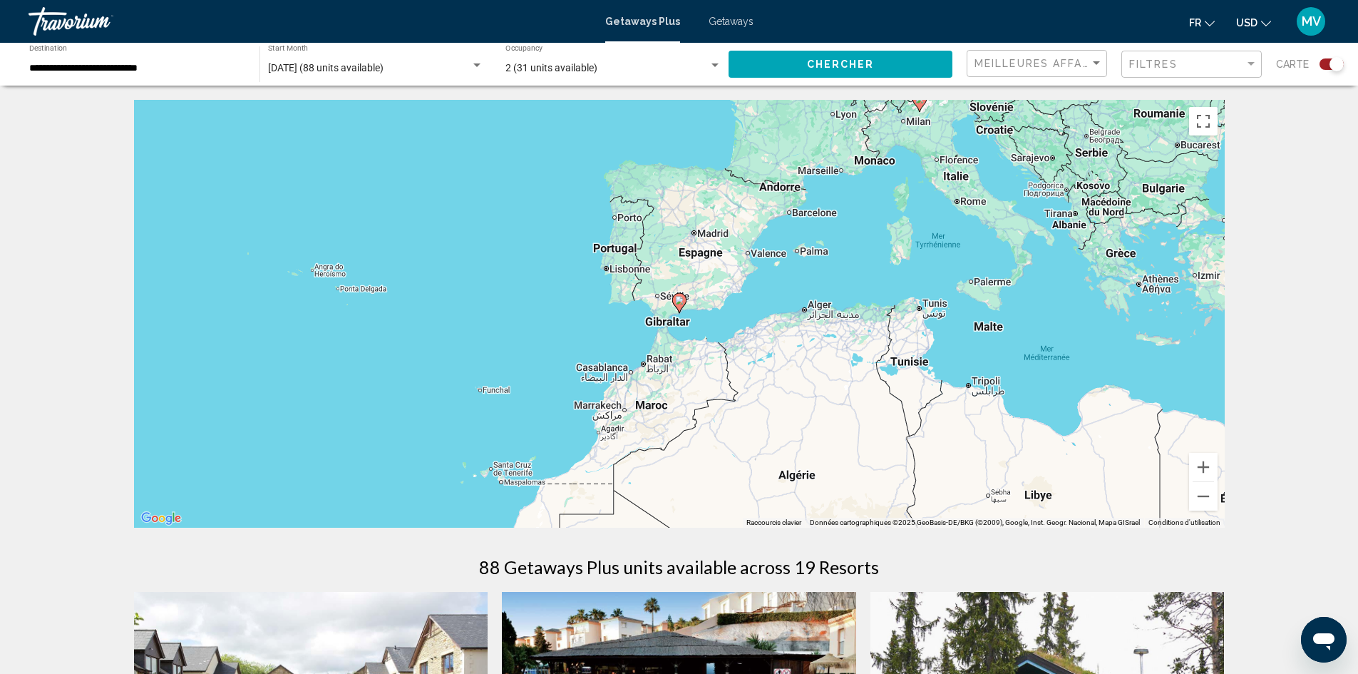
click at [676, 307] on gmp-advanced-marker "Main content" at bounding box center [679, 302] width 14 height 21
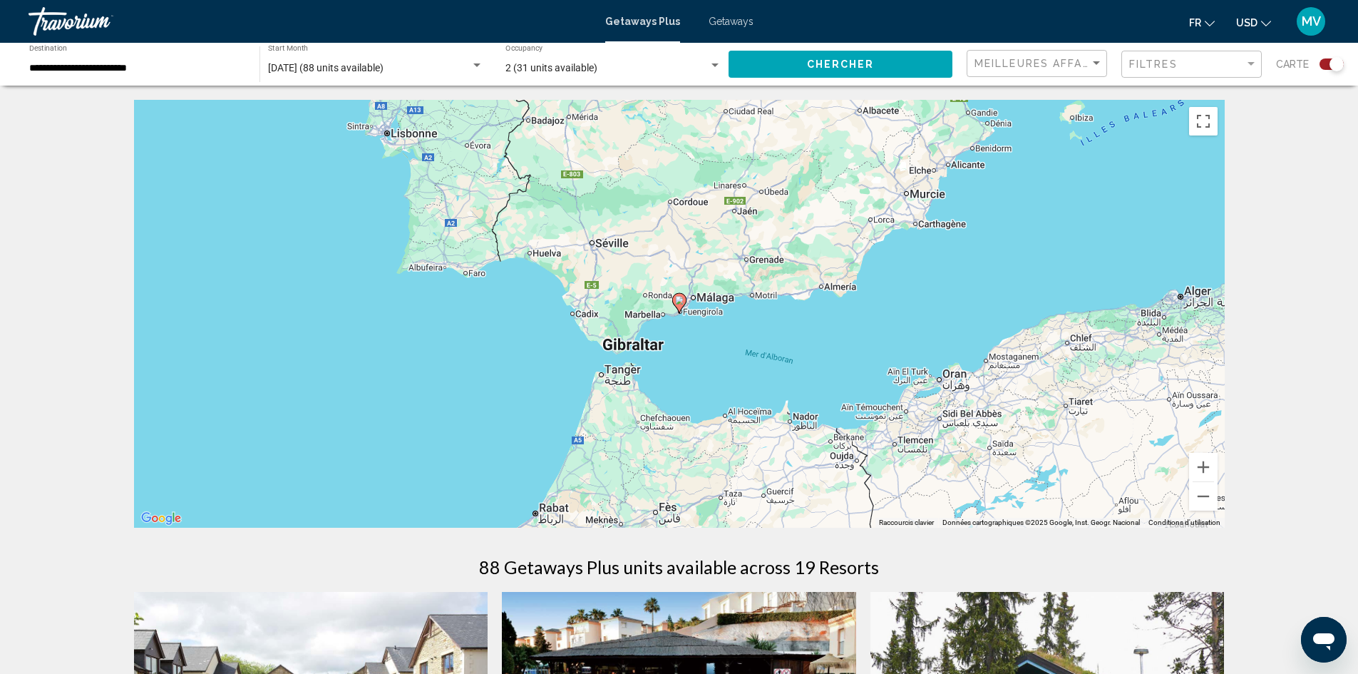
click at [680, 307] on icon "Main content" at bounding box center [678, 303] width 13 height 19
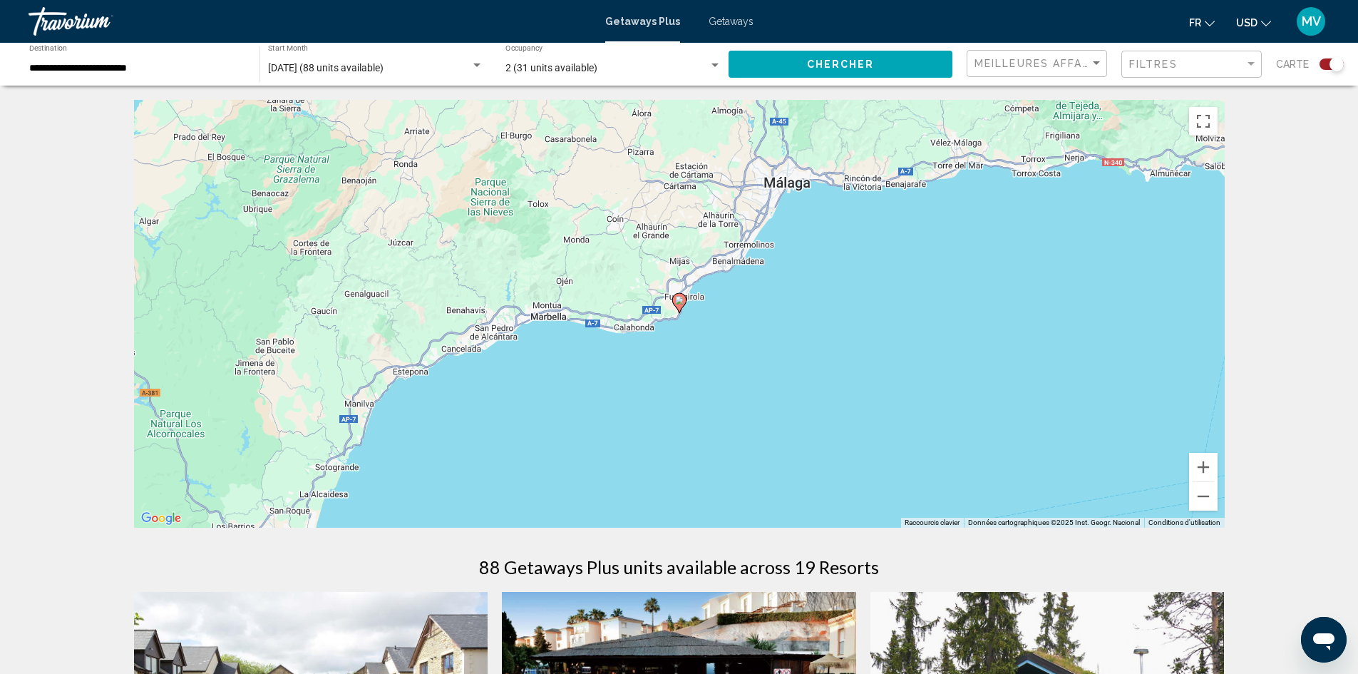
click at [680, 303] on image "Main content" at bounding box center [679, 300] width 9 height 9
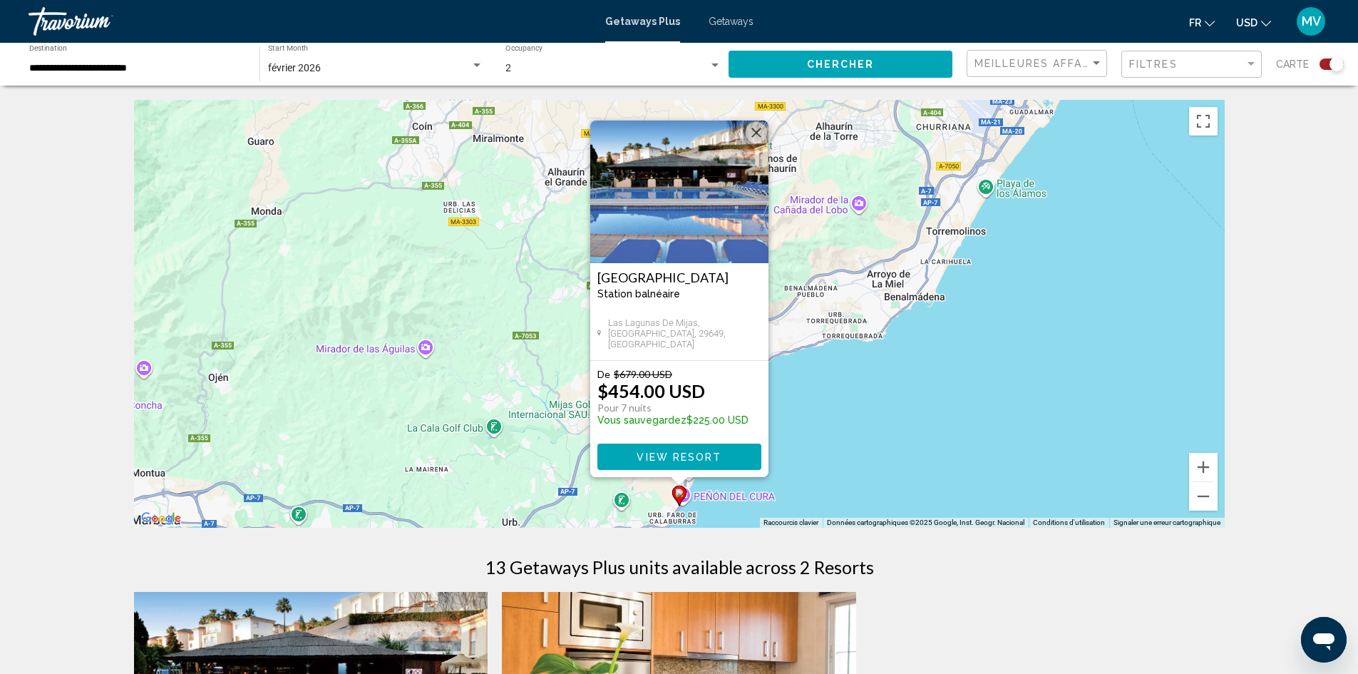
click at [750, 128] on button "Fermer" at bounding box center [756, 132] width 21 height 21
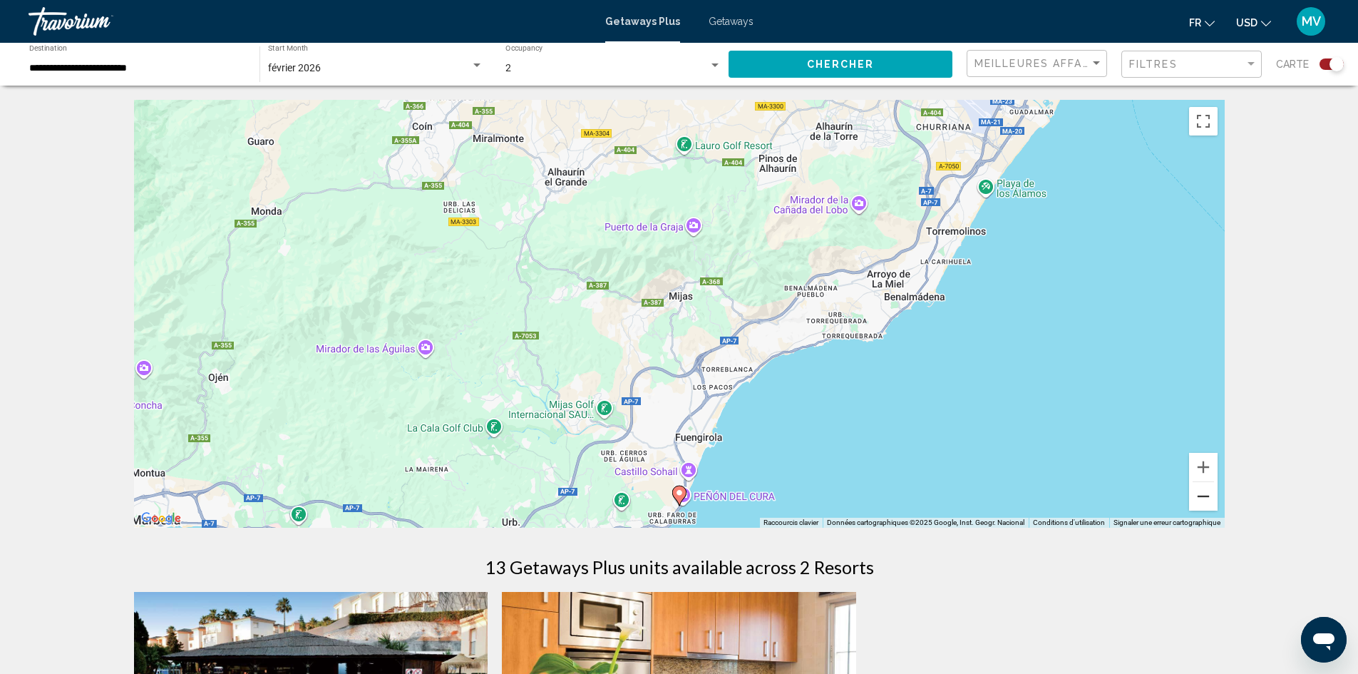
click at [1212, 501] on button "Zoom arrière" at bounding box center [1203, 496] width 29 height 29
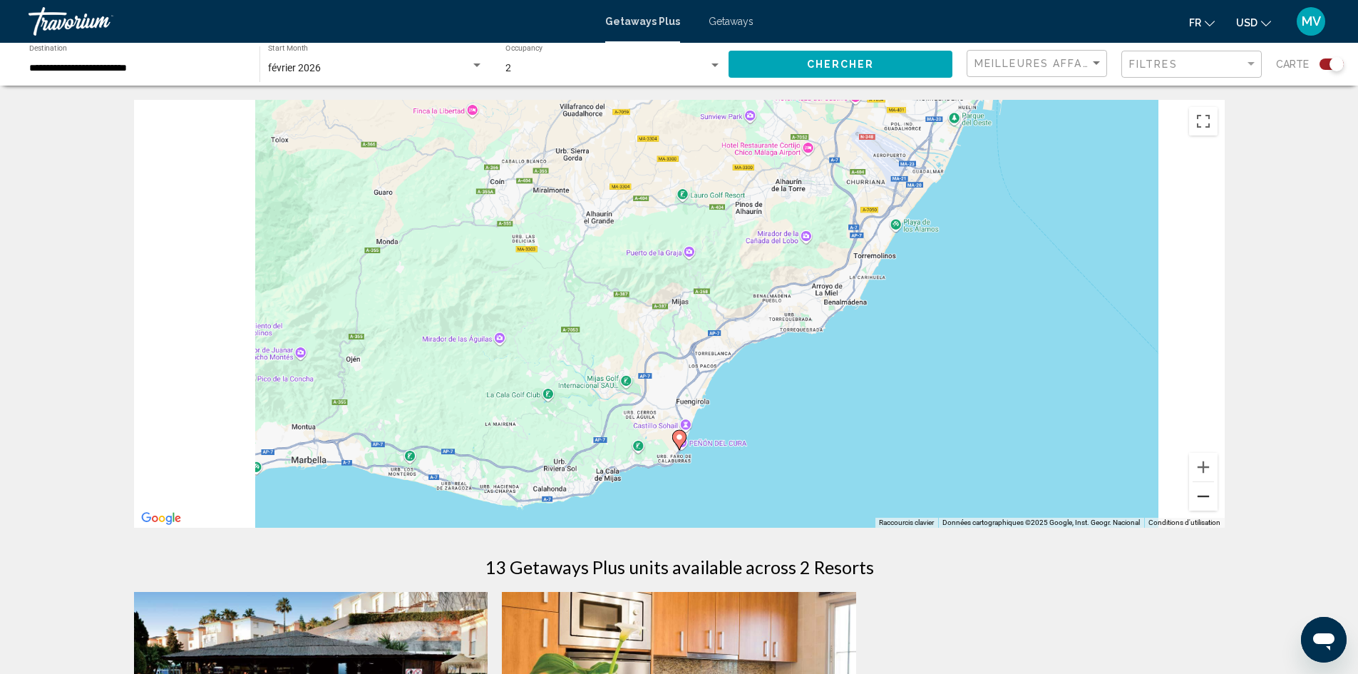
click at [1212, 501] on button "Zoom arrière" at bounding box center [1203, 496] width 29 height 29
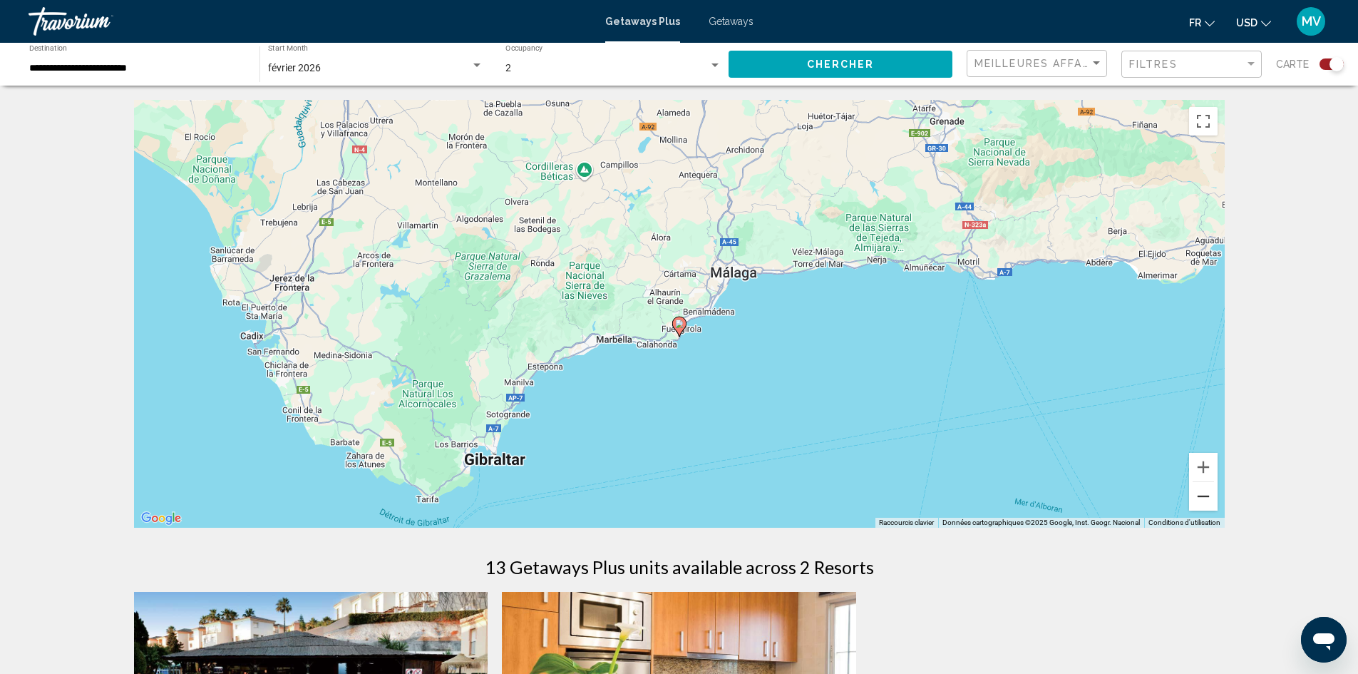
click at [1192, 496] on button "Zoom arrière" at bounding box center [1203, 496] width 29 height 29
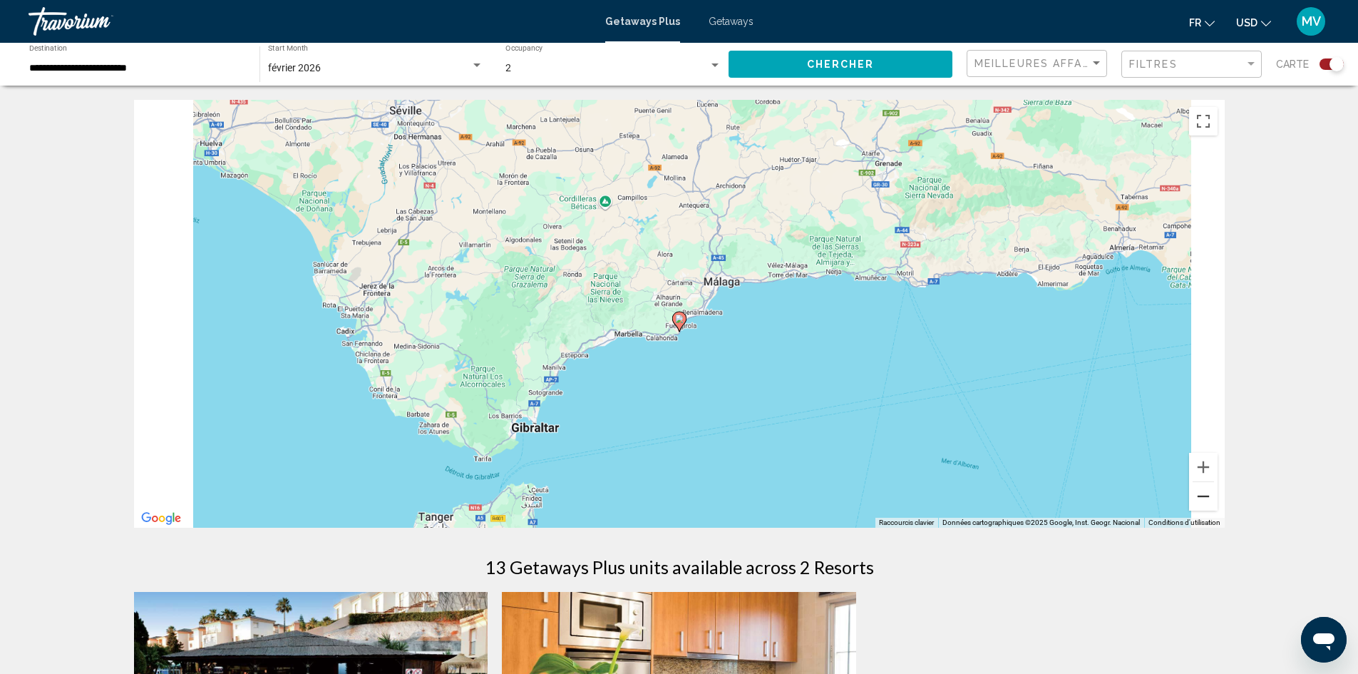
click at [1193, 496] on button "Zoom arrière" at bounding box center [1203, 496] width 29 height 29
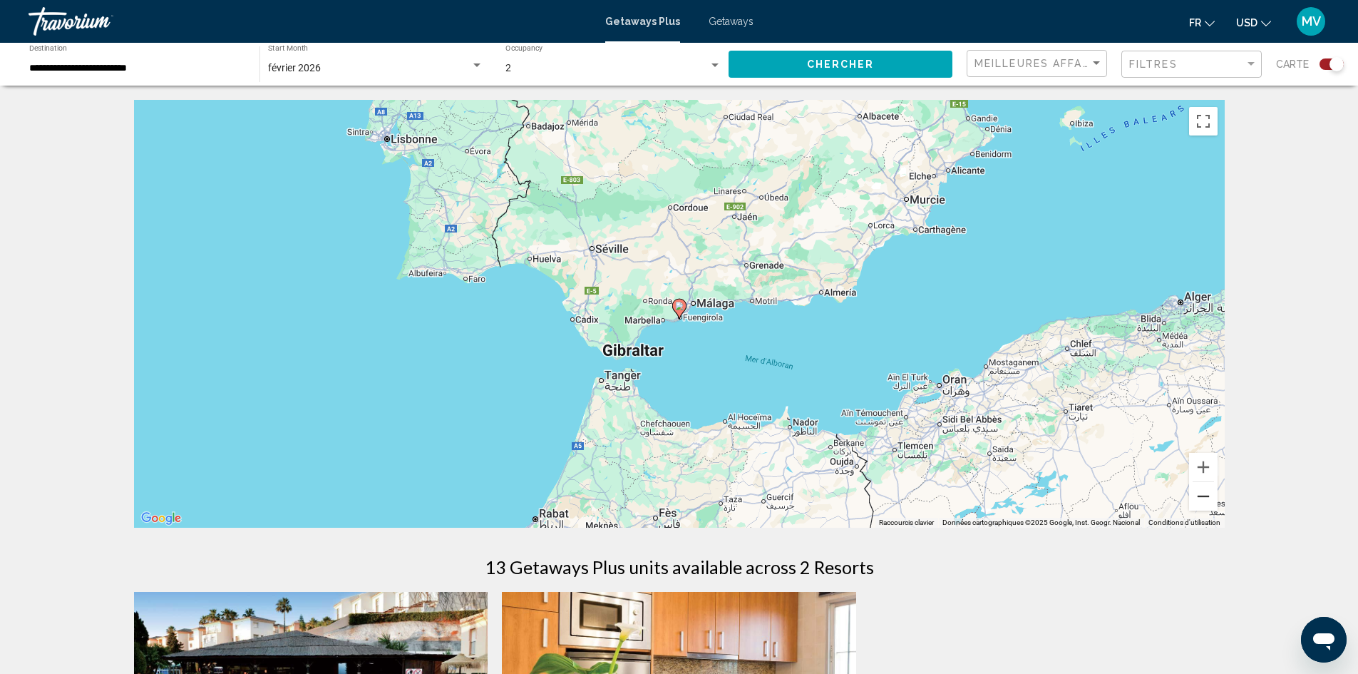
click at [1193, 496] on button "Zoom arrière" at bounding box center [1203, 496] width 29 height 29
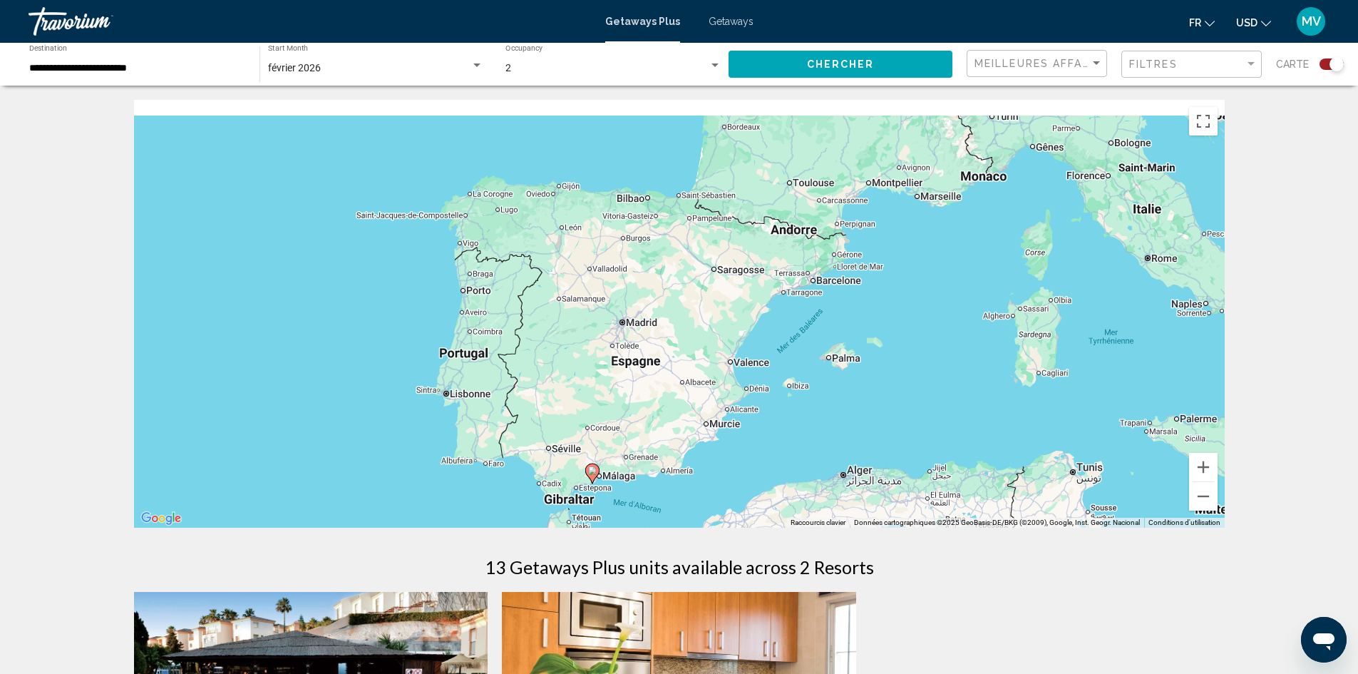
drag, startPoint x: 757, startPoint y: 178, endPoint x: 636, endPoint y: 414, distance: 265.0
click at [636, 414] on div "Pour activer le glissement avec le clavier, appuyez sur Alt+Entrée. Une fois ce…" at bounding box center [679, 314] width 1091 height 428
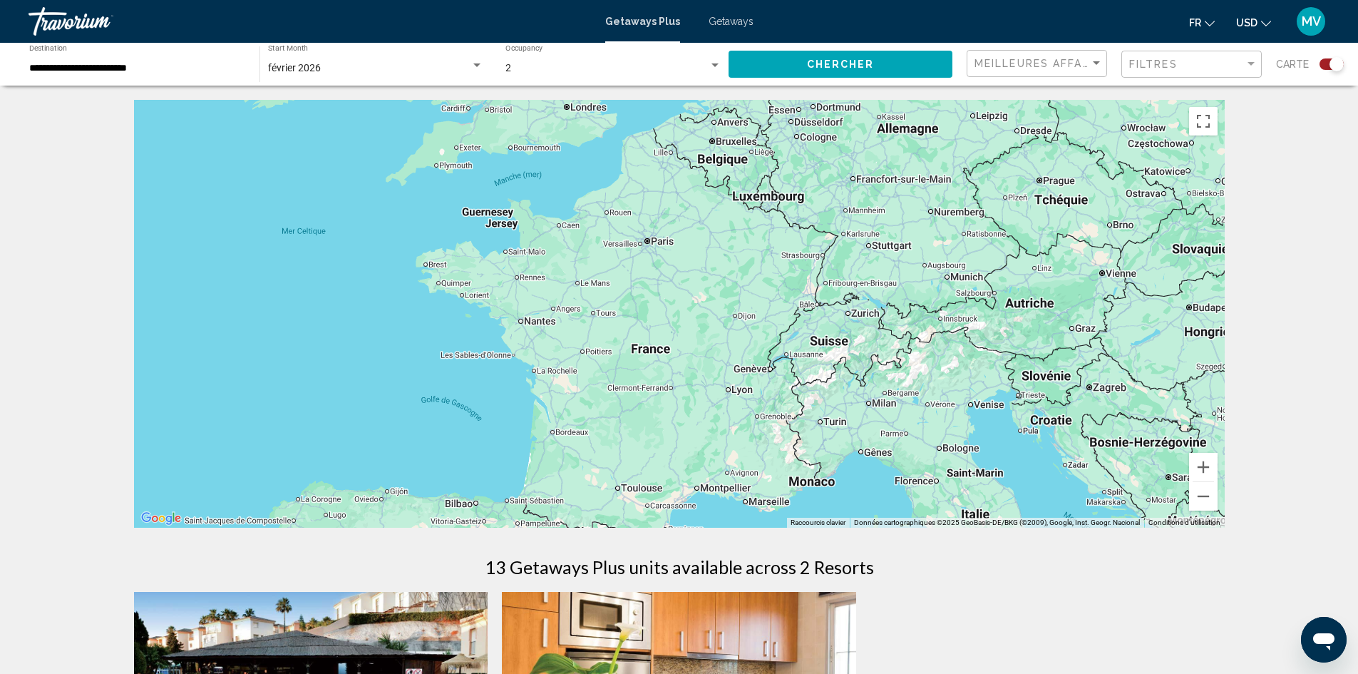
drag, startPoint x: 834, startPoint y: 246, endPoint x: 699, endPoint y: 481, distance: 270.9
click at [699, 481] on div "Pour activer le glissement avec le clavier, appuyez sur Alt+Entrée. Une fois ce…" at bounding box center [679, 314] width 1091 height 428
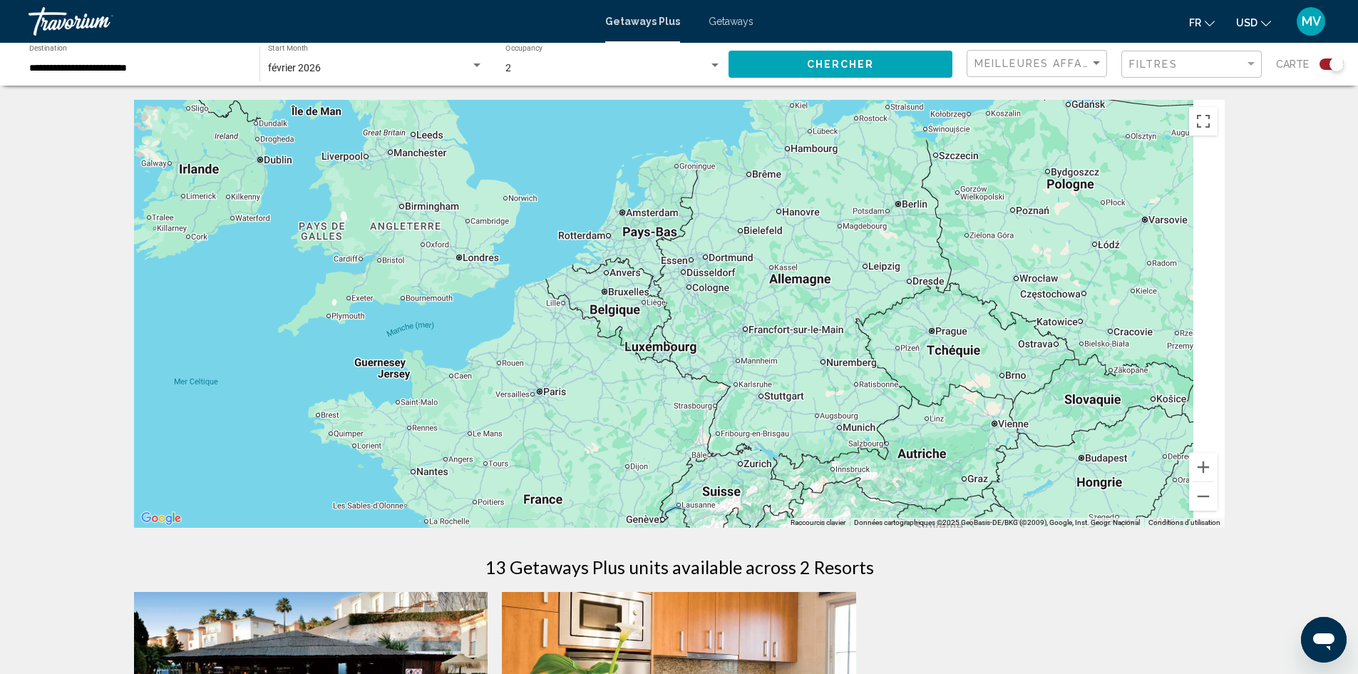
drag, startPoint x: 745, startPoint y: 374, endPoint x: 710, endPoint y: 448, distance: 81.3
click at [710, 448] on div "Main content" at bounding box center [679, 314] width 1091 height 428
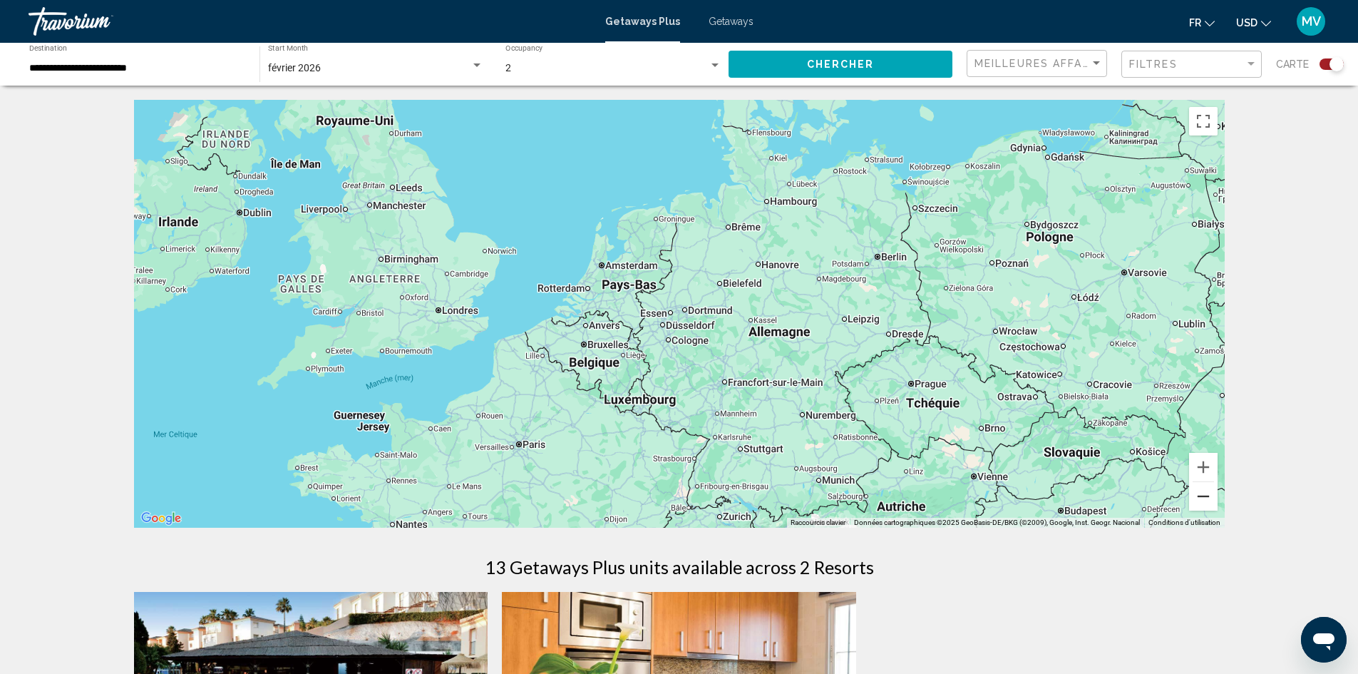
click at [1201, 492] on button "Zoom arrière" at bounding box center [1203, 496] width 29 height 29
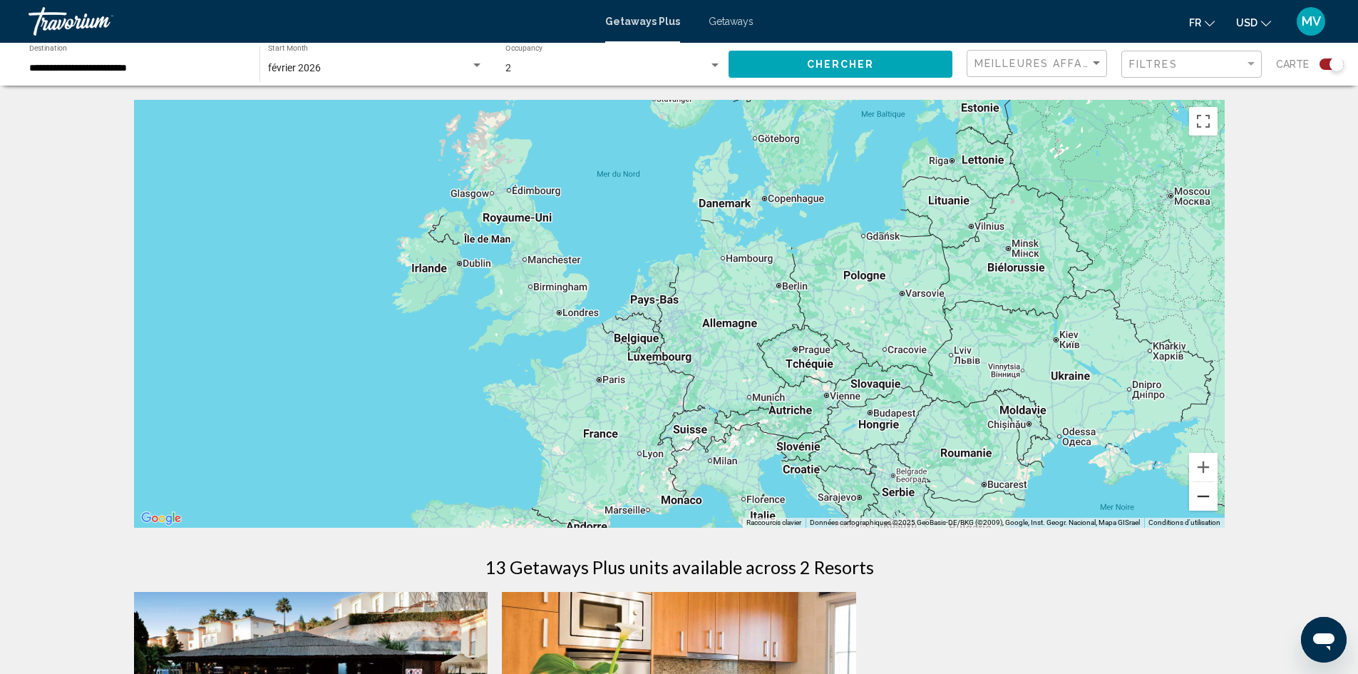
click at [1201, 492] on button "Zoom arrière" at bounding box center [1203, 496] width 29 height 29
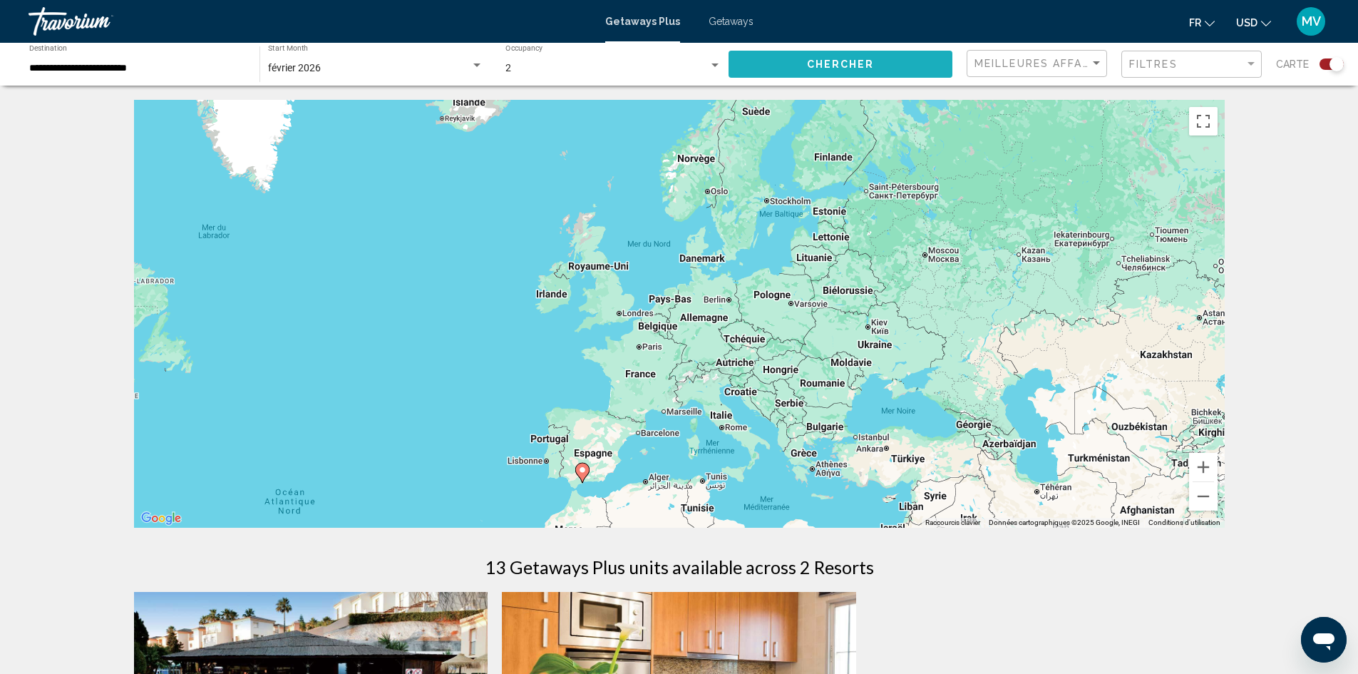
click at [836, 66] on span "Chercher" at bounding box center [841, 64] width 68 height 11
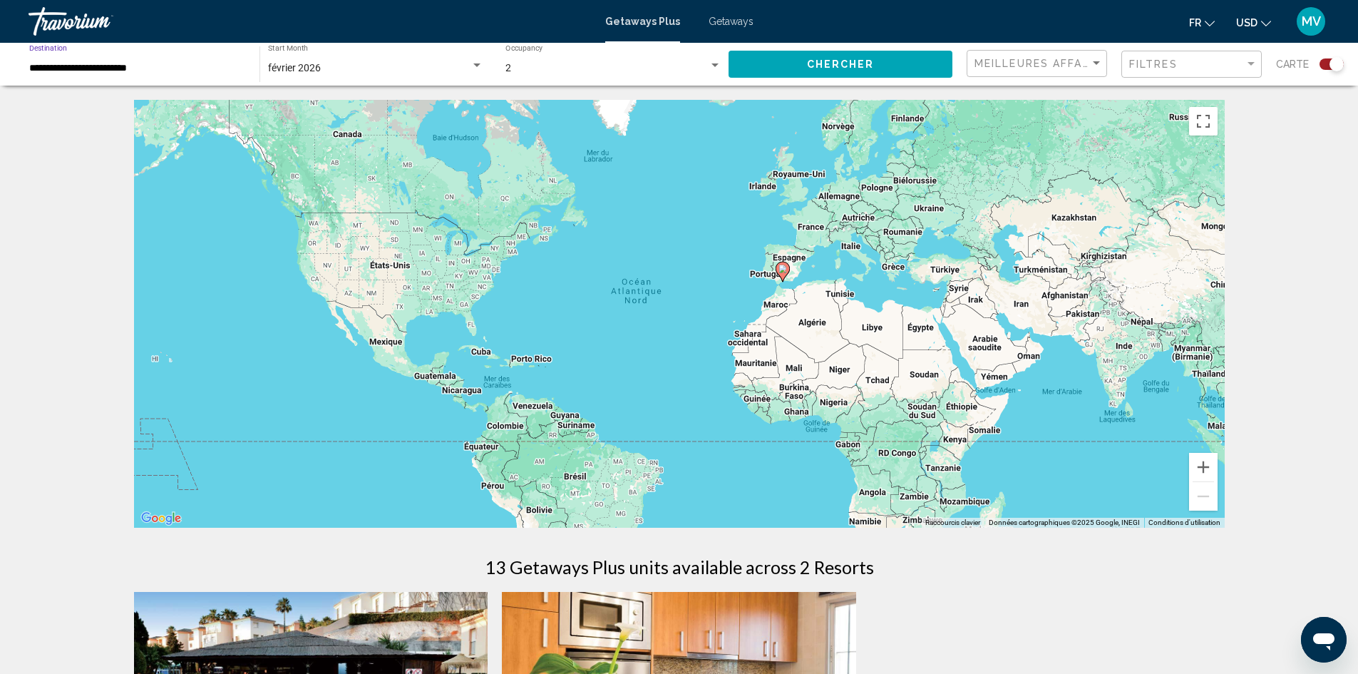
click at [153, 68] on input "**********" at bounding box center [137, 68] width 216 height 11
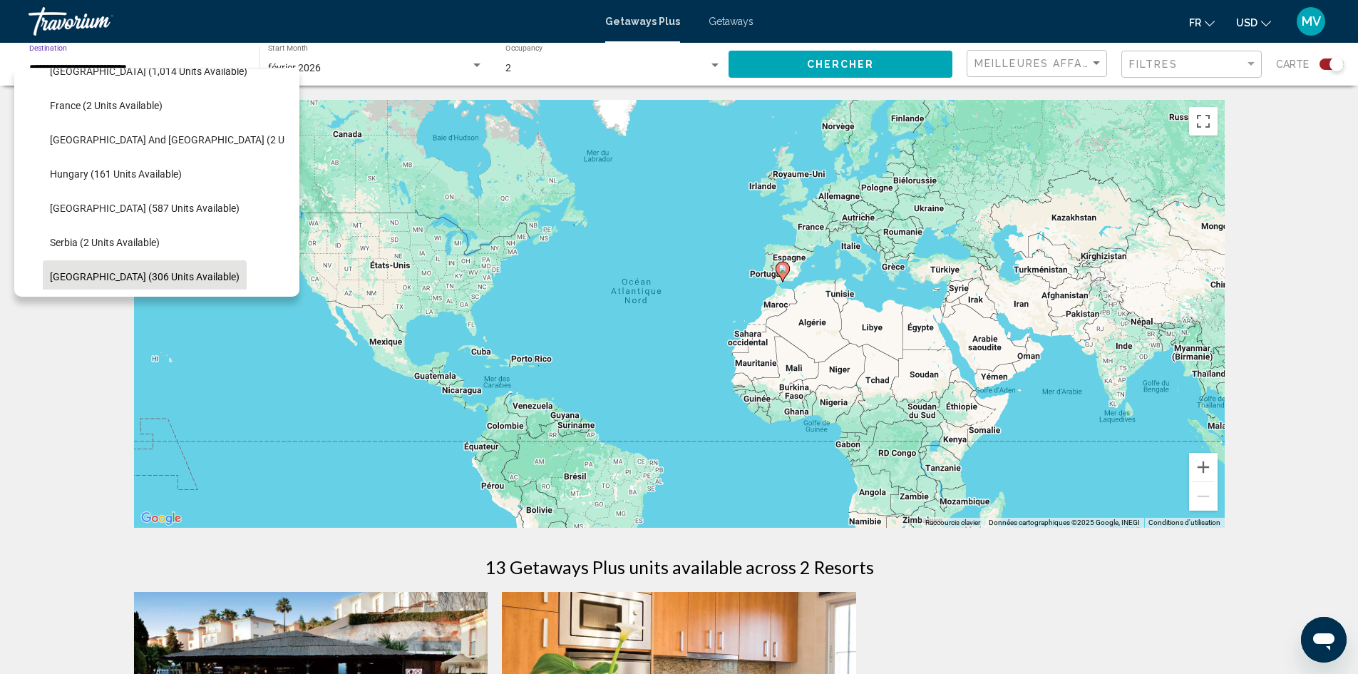
scroll to position [253, 0]
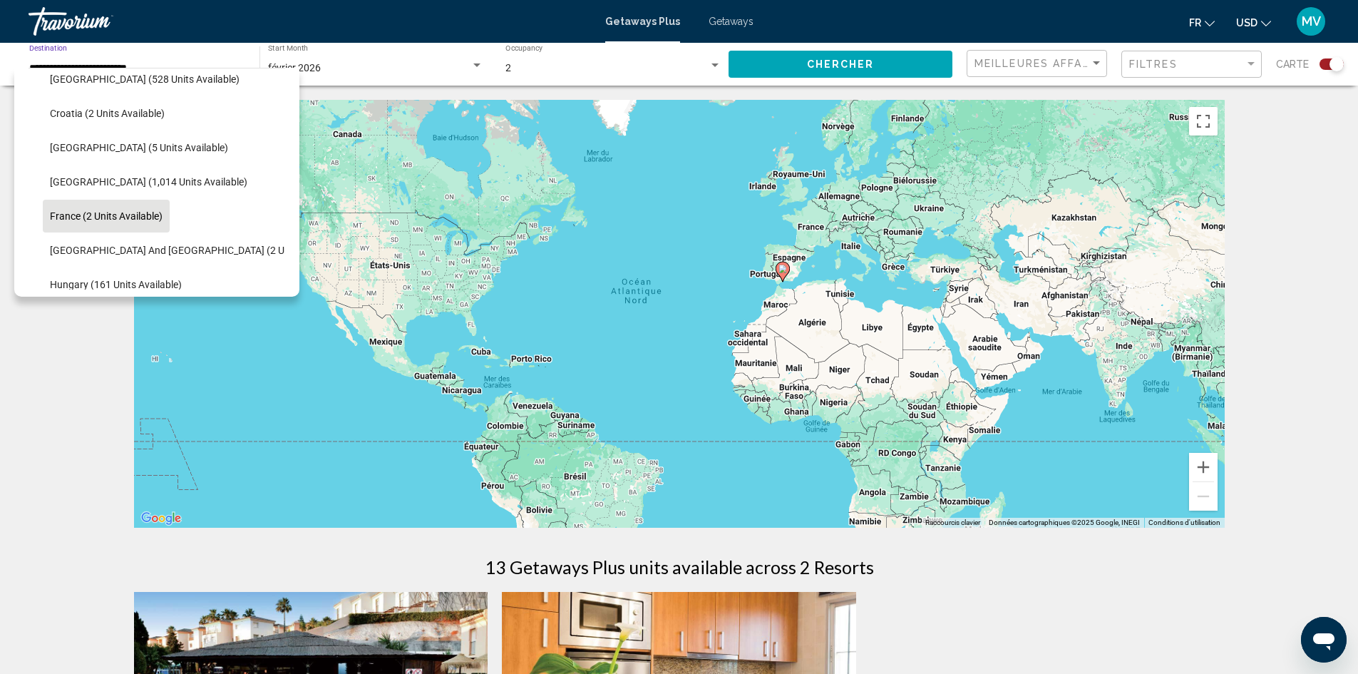
click at [86, 216] on span "France (2 units available)" at bounding box center [106, 215] width 113 height 11
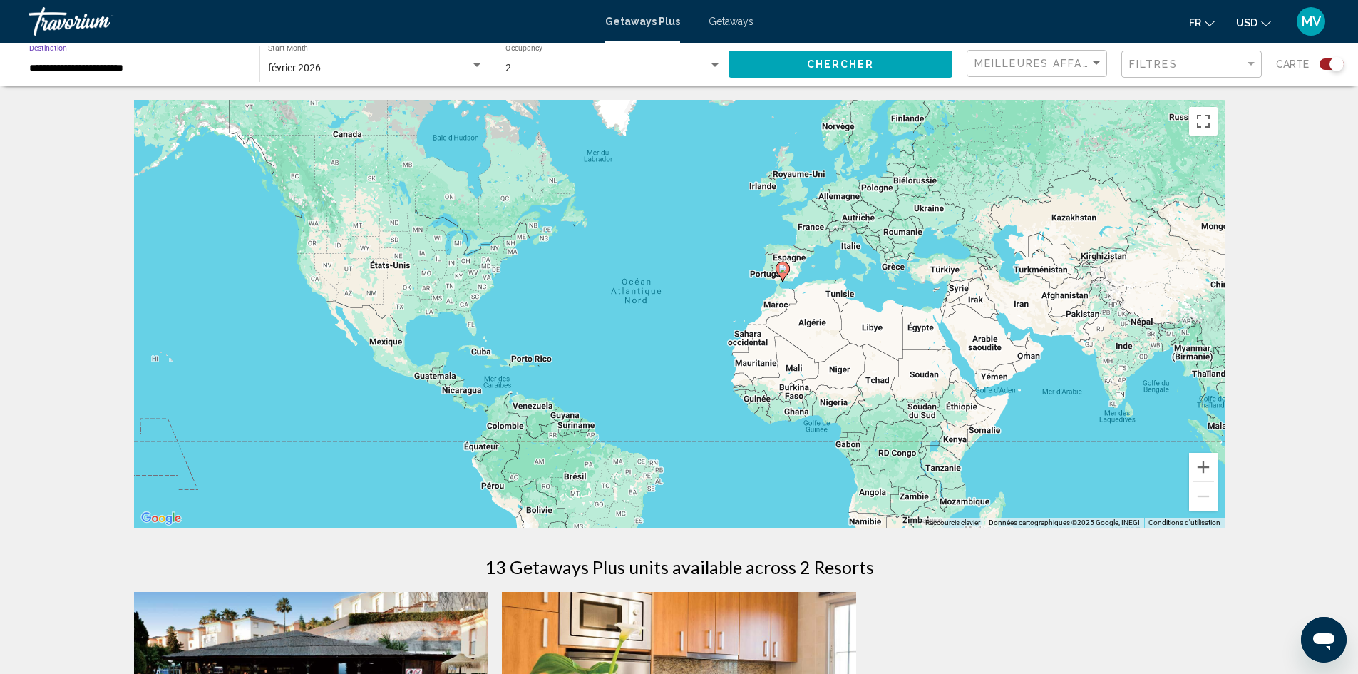
click at [903, 66] on button "Chercher" at bounding box center [841, 64] width 224 height 26
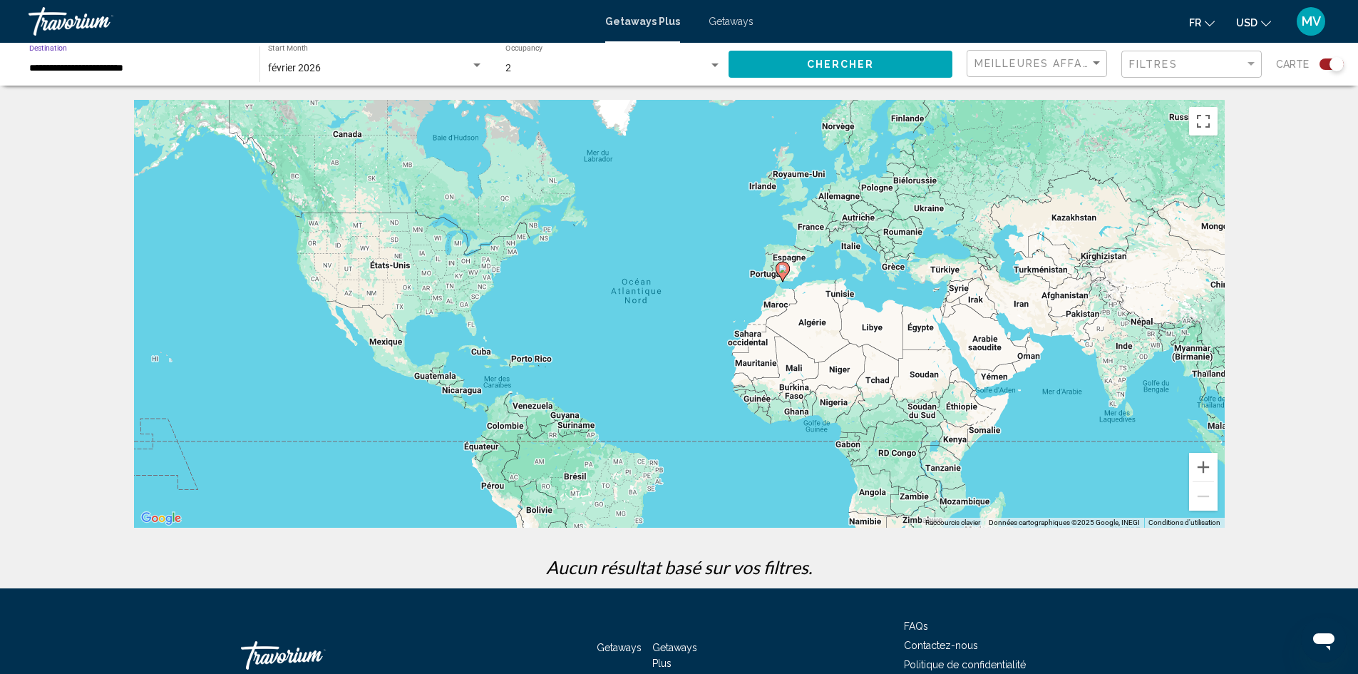
click at [140, 65] on input "**********" at bounding box center [137, 68] width 216 height 11
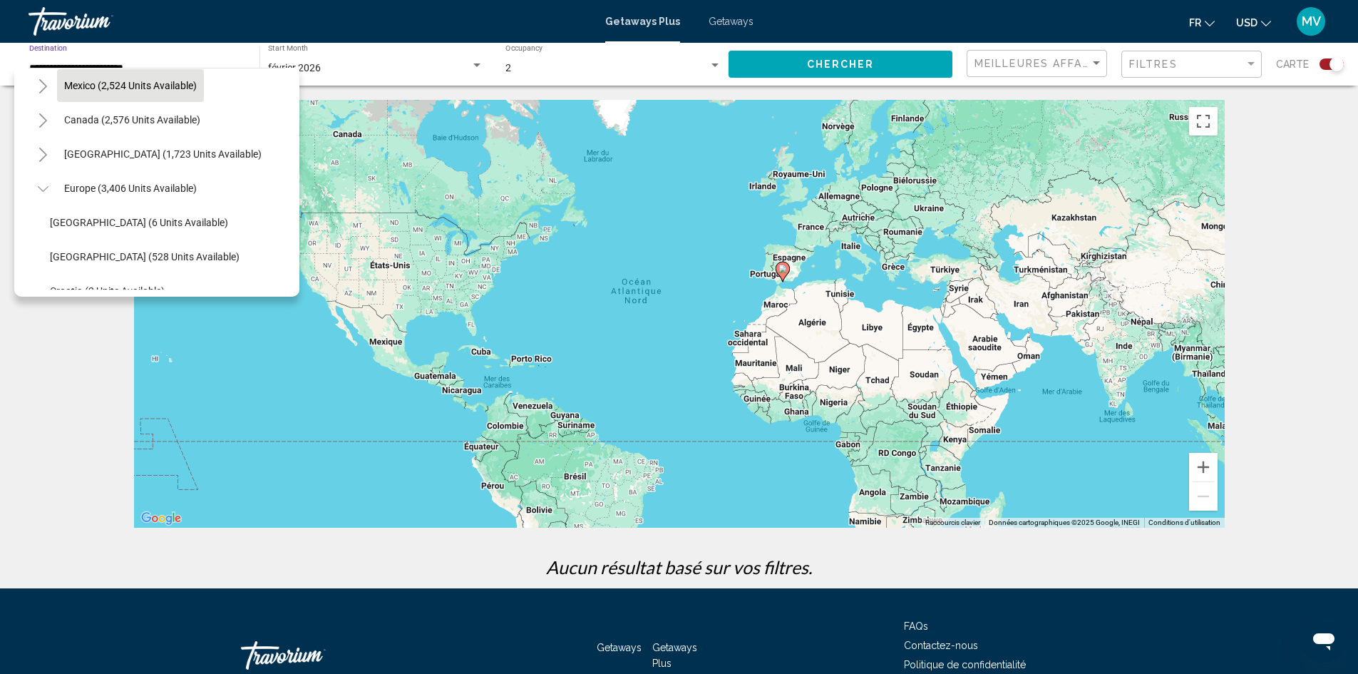
scroll to position [143, 0]
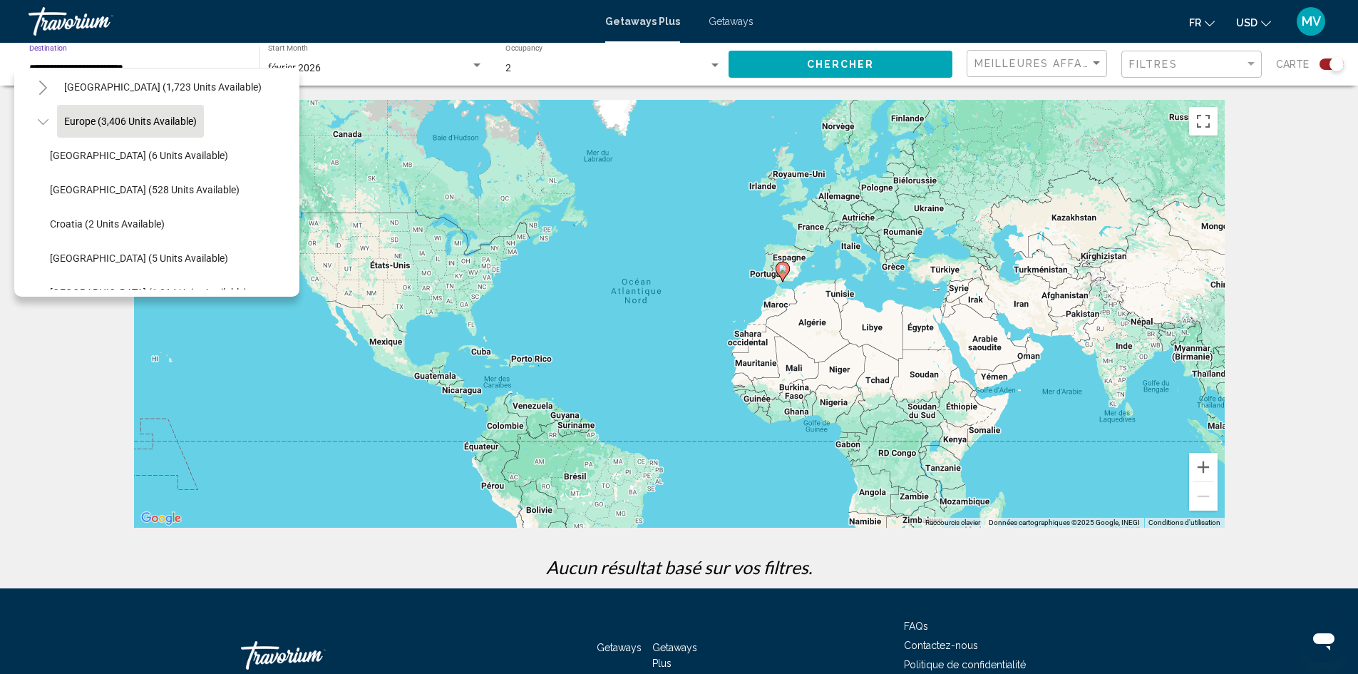
click at [109, 117] on span "Europe (3,406 units available)" at bounding box center [130, 121] width 133 height 11
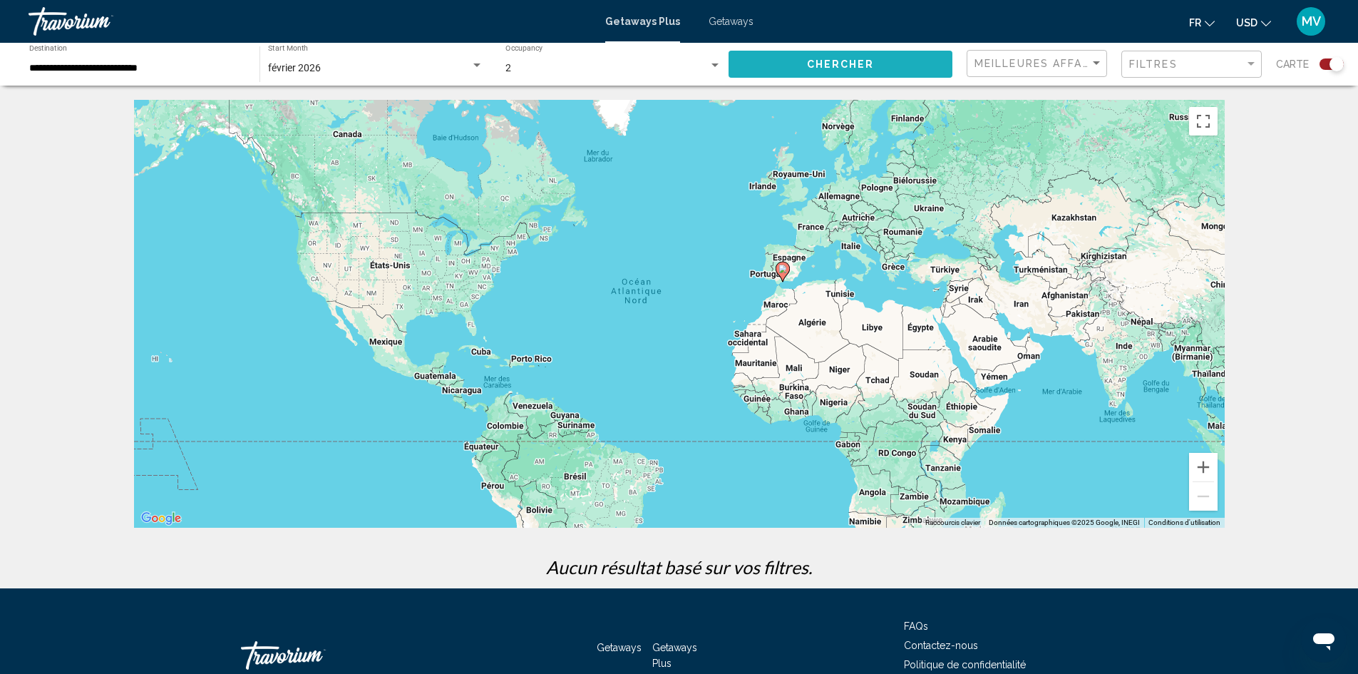
click at [863, 67] on span "Chercher" at bounding box center [841, 64] width 68 height 11
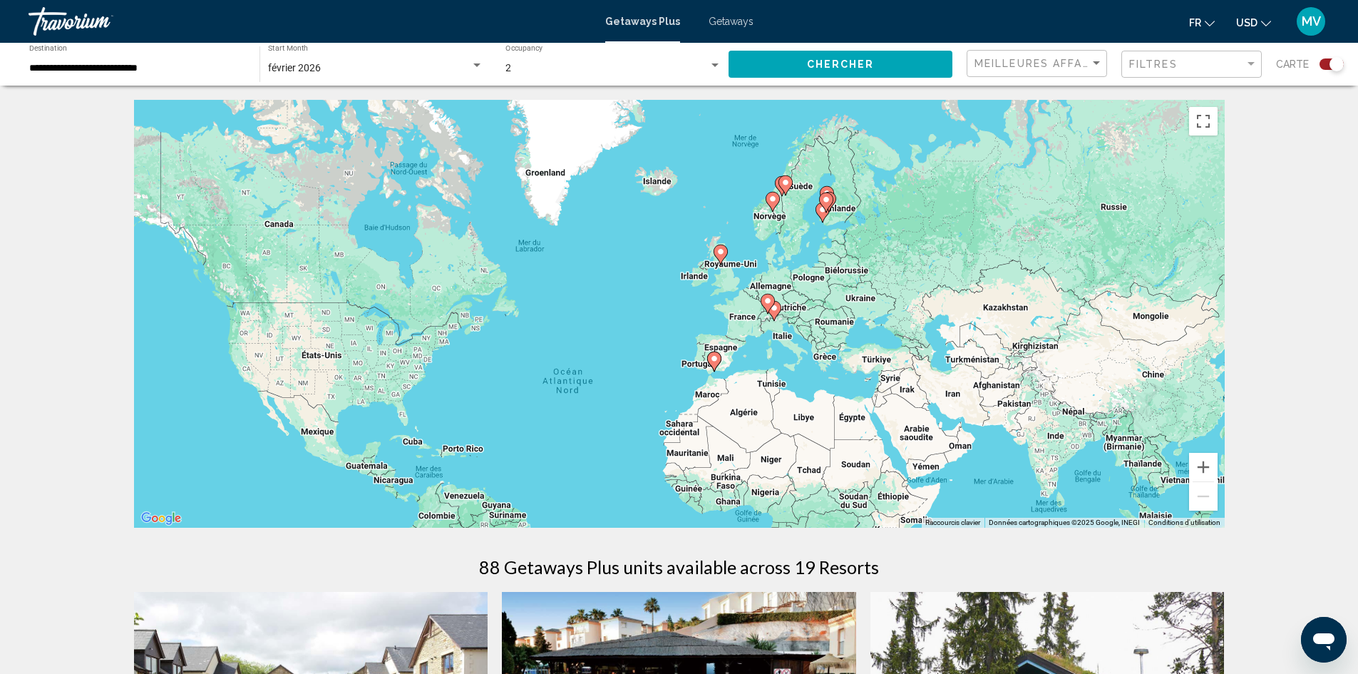
drag, startPoint x: 902, startPoint y: 230, endPoint x: 829, endPoint y: 304, distance: 103.9
click at [842, 304] on div "Pour activer le glissement avec le clavier, appuyez sur Alt+Entrée. Une fois ce…" at bounding box center [679, 314] width 1091 height 428
click at [1199, 466] on button "Zoom avant" at bounding box center [1203, 467] width 29 height 29
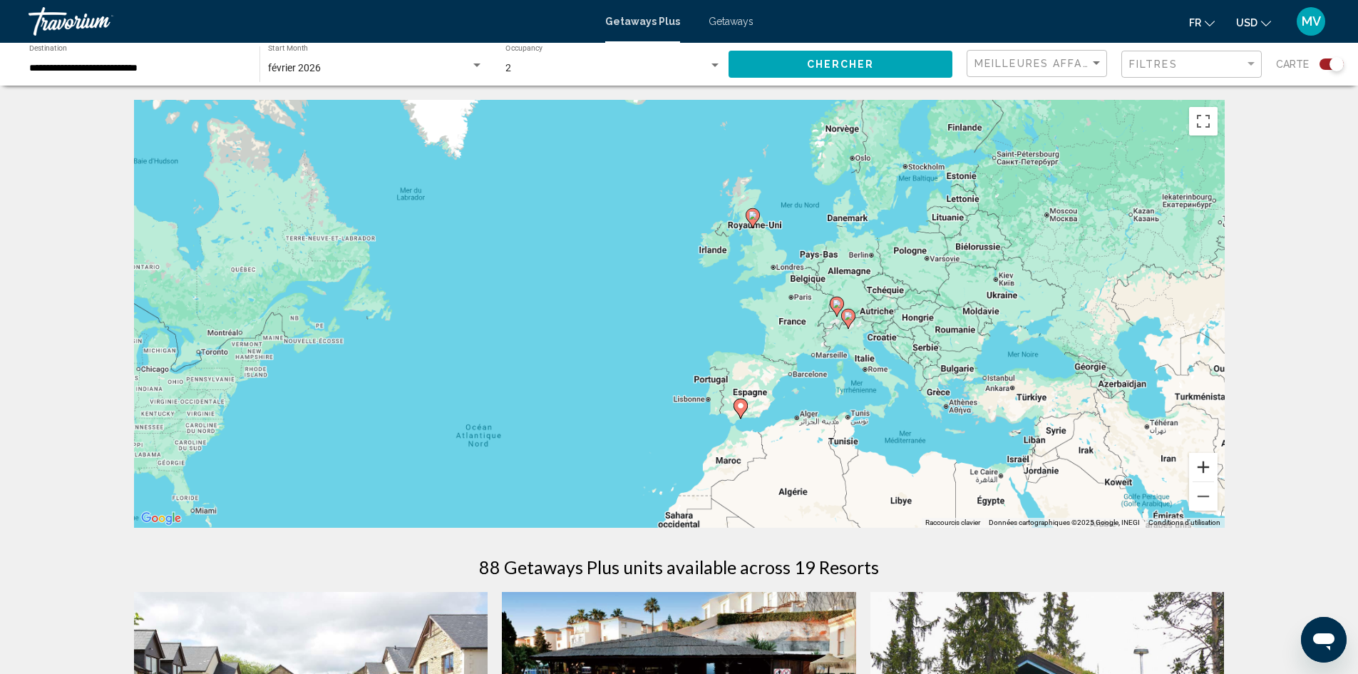
click at [1199, 466] on button "Zoom avant" at bounding box center [1203, 467] width 29 height 29
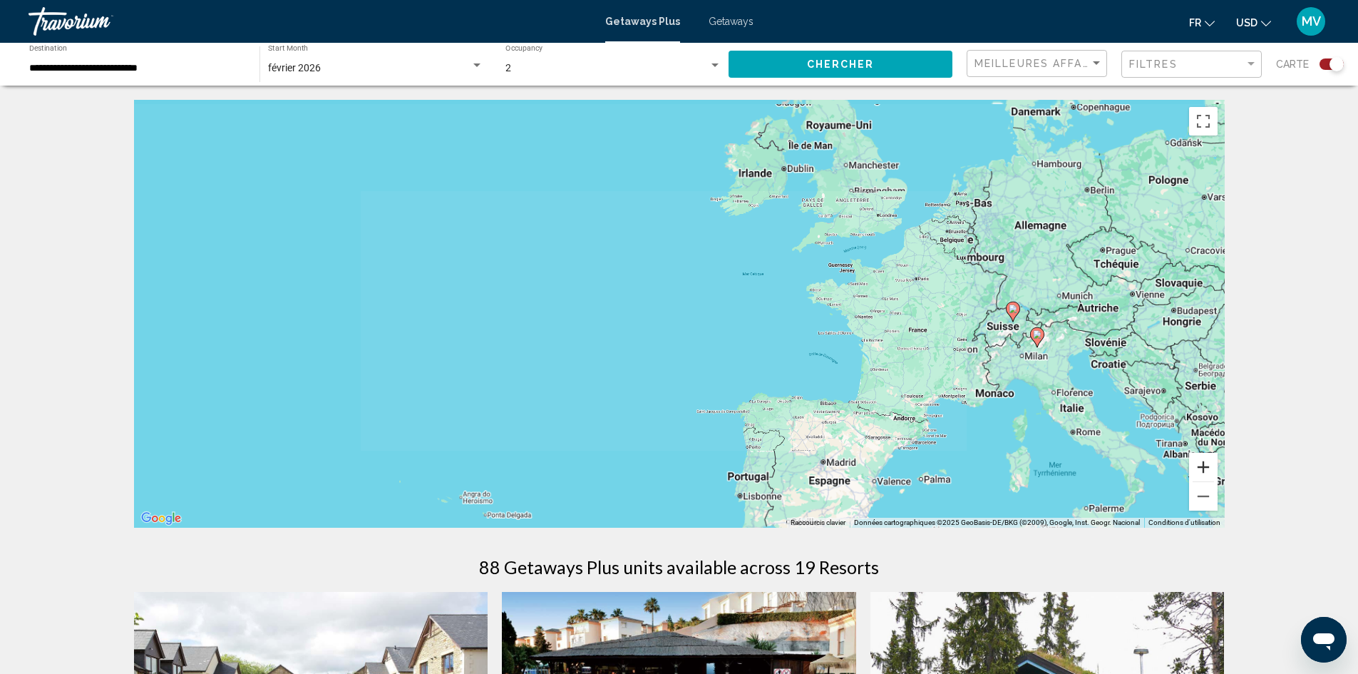
click at [1199, 466] on button "Zoom avant" at bounding box center [1203, 467] width 29 height 29
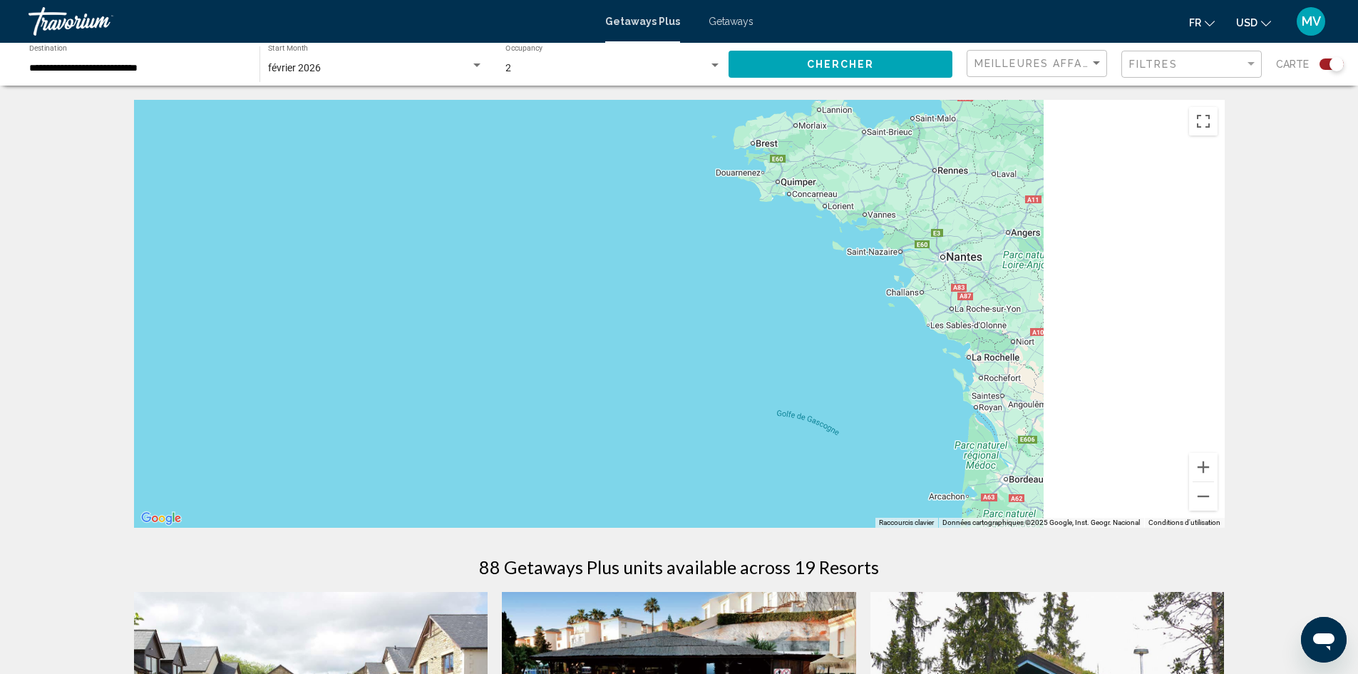
drag, startPoint x: 745, startPoint y: 304, endPoint x: 302, endPoint y: 247, distance: 447.3
click at [302, 247] on div "Main content" at bounding box center [679, 314] width 1091 height 428
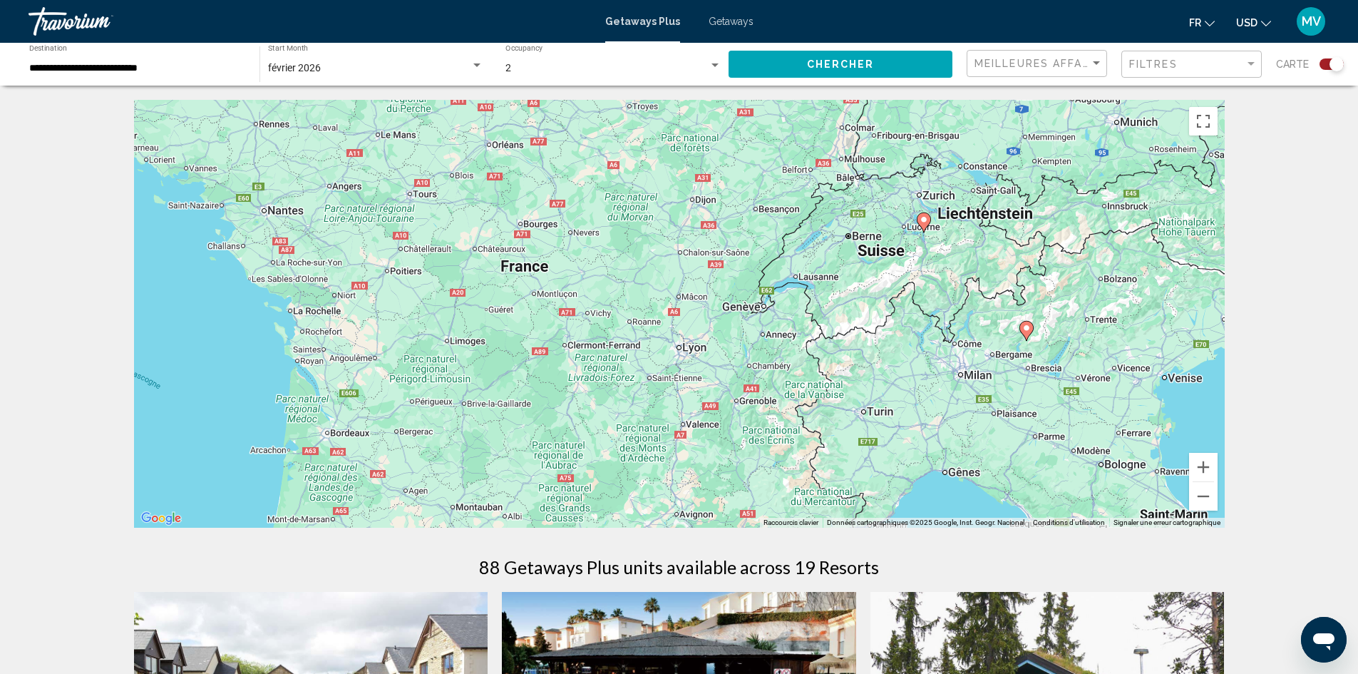
drag, startPoint x: 569, startPoint y: 267, endPoint x: 430, endPoint y: 277, distance: 139.5
click at [431, 277] on div "Pour activer le glissement avec le clavier, appuyez sur Alt+Entrée. Une fois ce…" at bounding box center [679, 314] width 1091 height 428
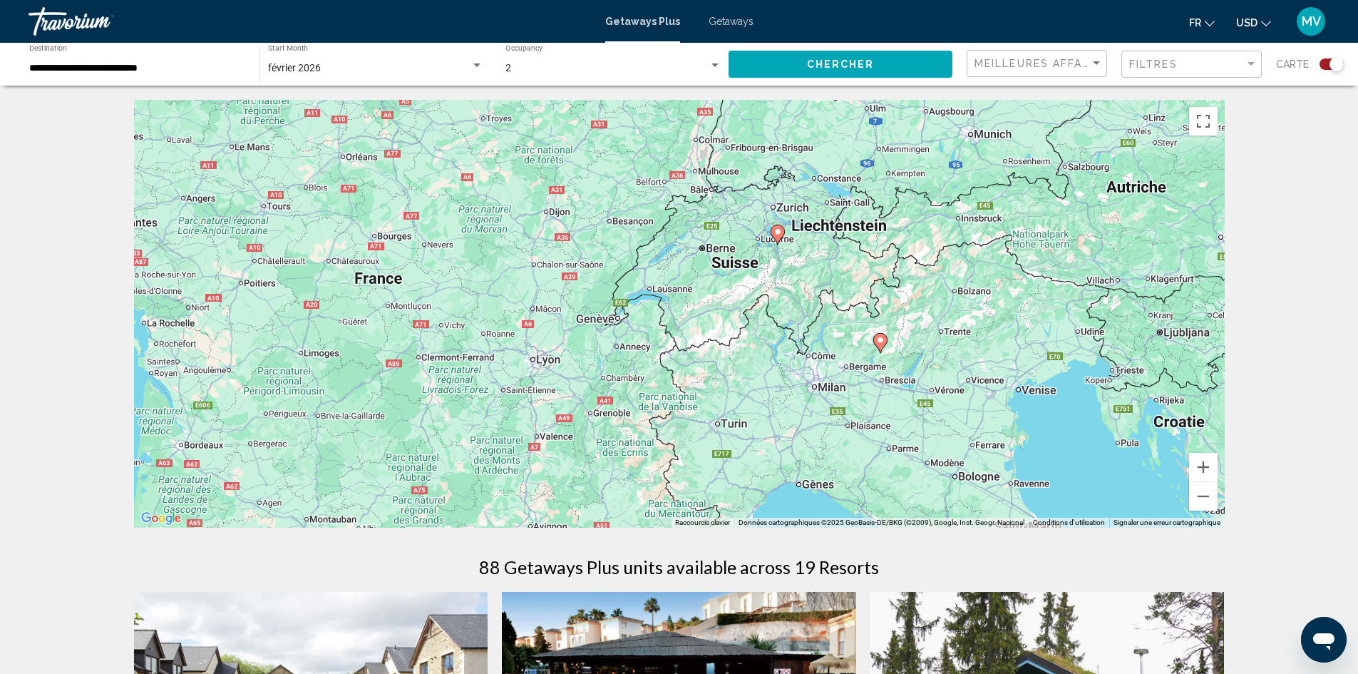
click at [877, 344] on icon "Main content" at bounding box center [879, 343] width 13 height 19
type input "**********"
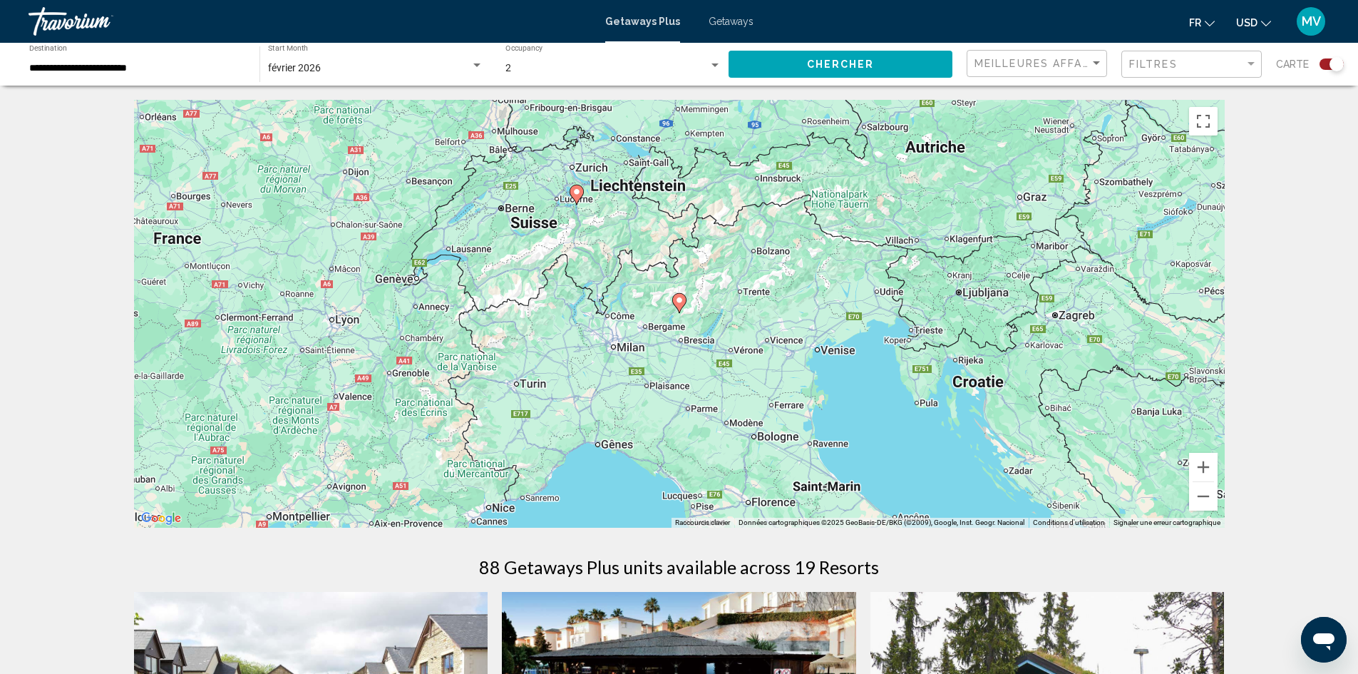
click at [678, 309] on icon "Main content" at bounding box center [678, 303] width 13 height 19
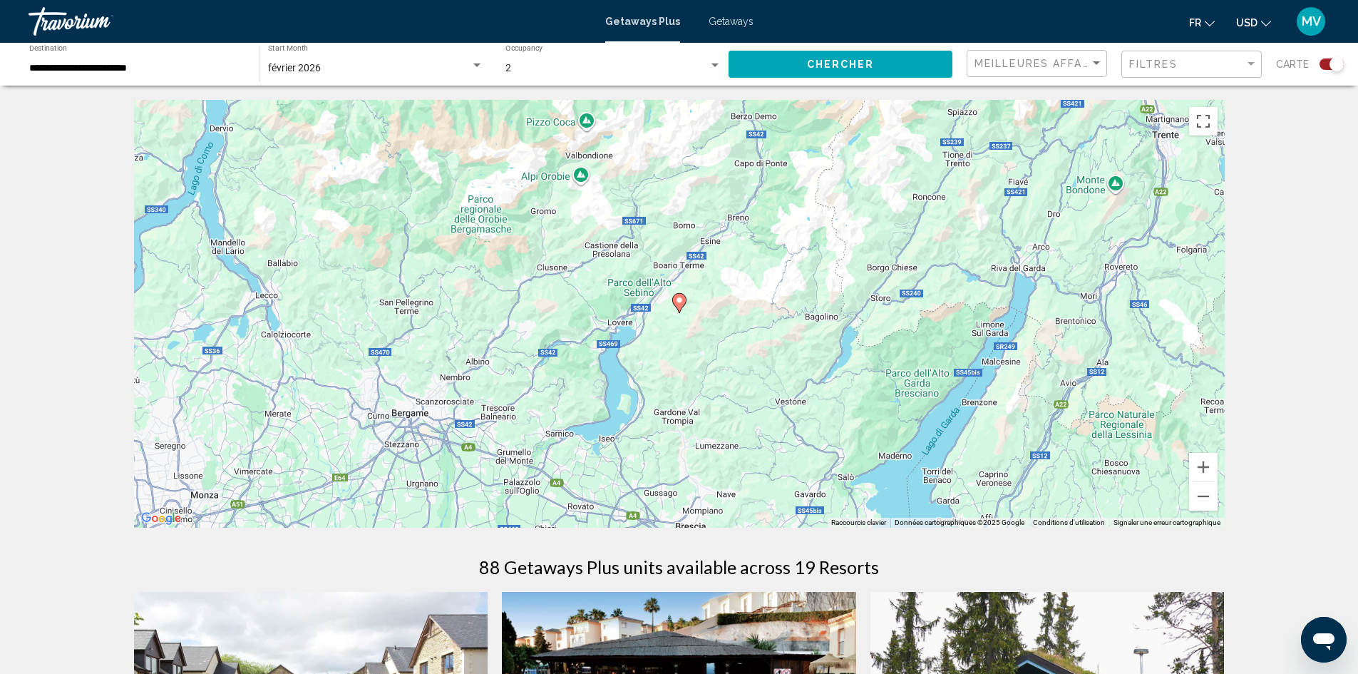
click at [678, 302] on image "Main content" at bounding box center [679, 300] width 9 height 9
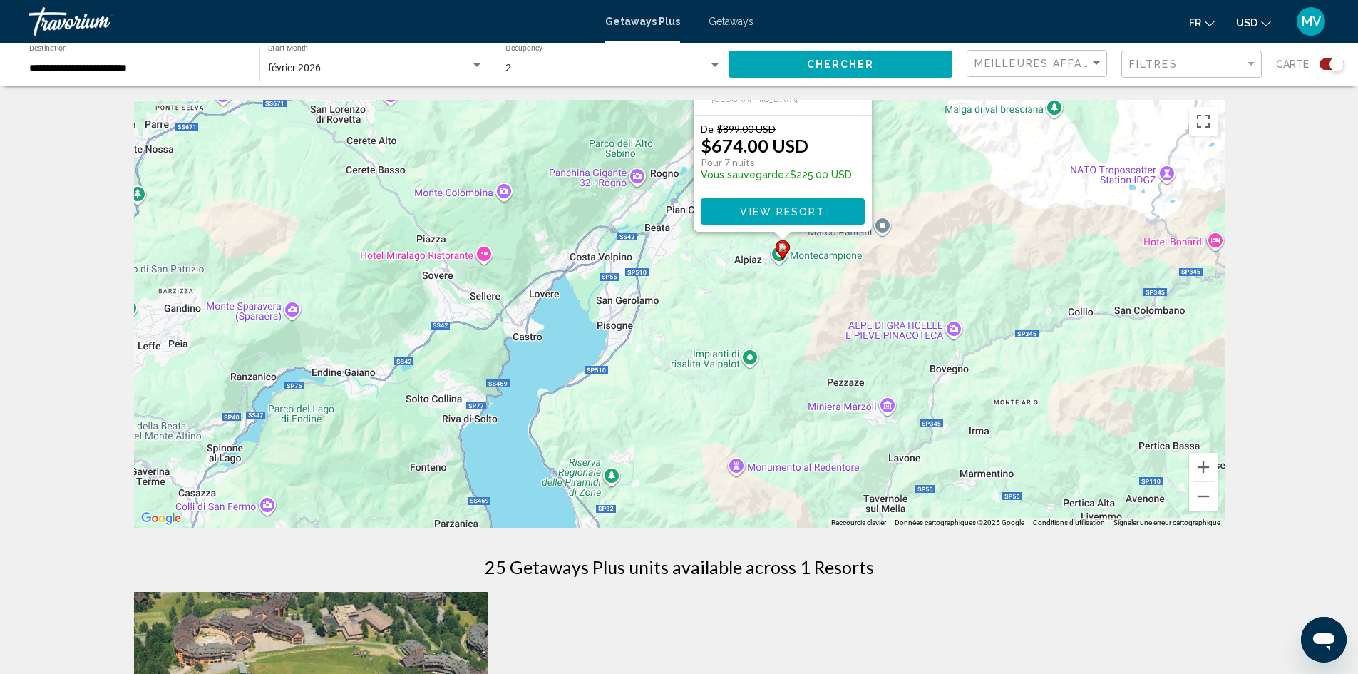
drag, startPoint x: 861, startPoint y: 421, endPoint x: 954, endPoint y: 202, distance: 237.7
click at [954, 202] on div "Pour activer le glissement avec le clavier, appuyez sur Alt+Entrée. Une fois ce…" at bounding box center [679, 314] width 1091 height 428
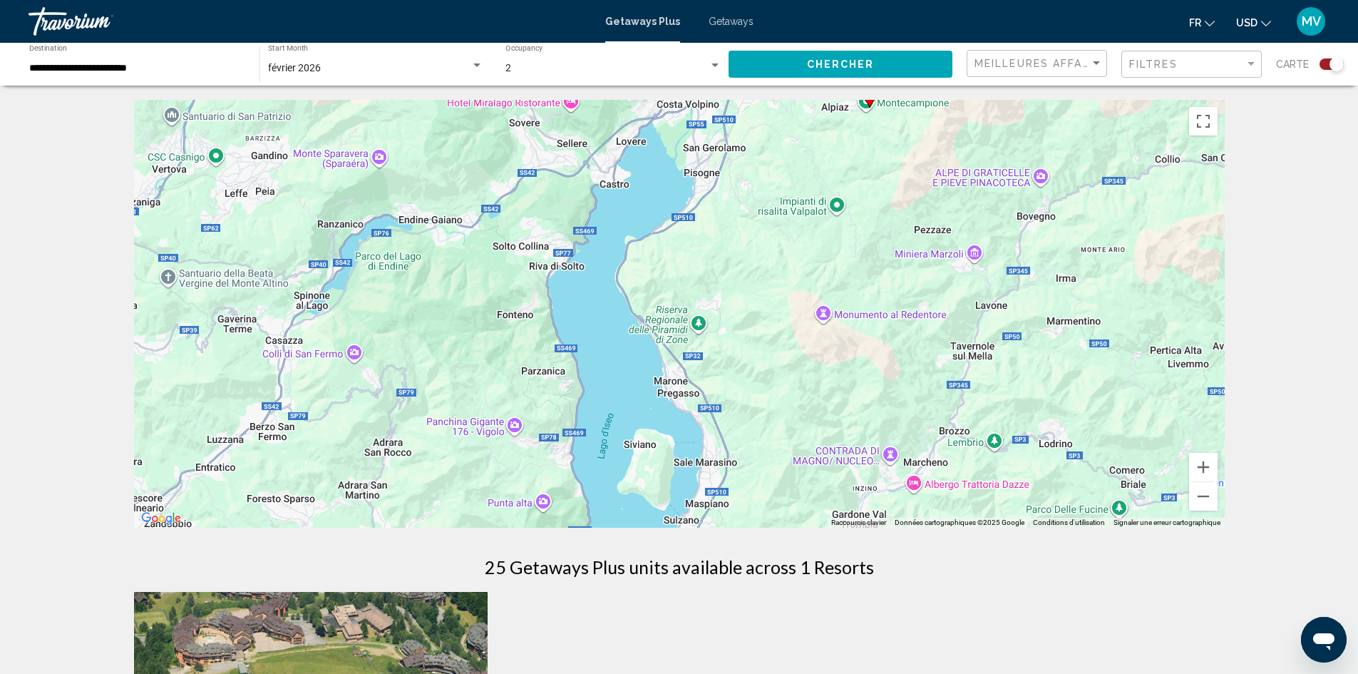
drag, startPoint x: 840, startPoint y: 290, endPoint x: 851, endPoint y: 271, distance: 22.4
click at [851, 271] on div "Pour activer le glissement avec le clavier, appuyez sur Alt+Entrée. Une fois ce…" at bounding box center [679, 314] width 1091 height 428
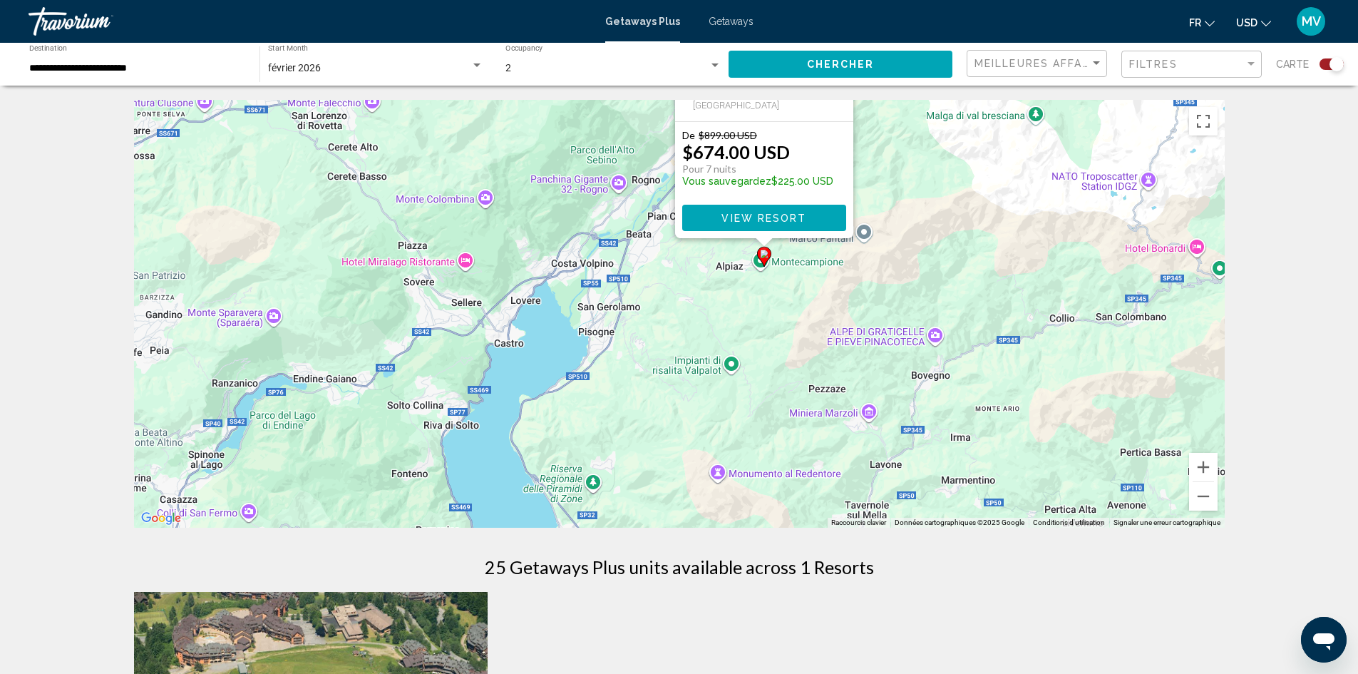
drag, startPoint x: 887, startPoint y: 225, endPoint x: 764, endPoint y: 422, distance: 232.9
click at [764, 422] on div "Pour activer le glissement avec le clavier, appuyez sur Alt+Entrée. Une fois ce…" at bounding box center [679, 314] width 1091 height 428
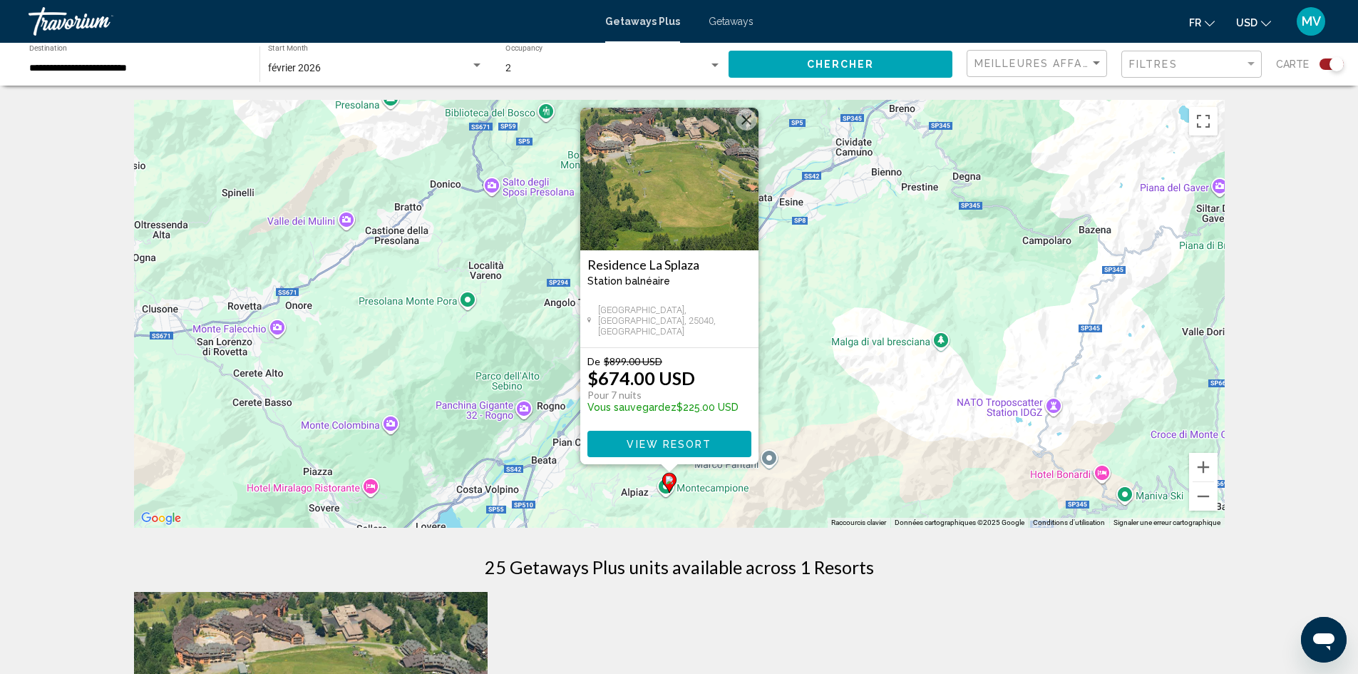
drag, startPoint x: 861, startPoint y: 346, endPoint x: 804, endPoint y: 491, distance: 156.2
click at [804, 491] on div "Pour activer le glissement avec le clavier, appuyez sur Alt+Entrée. Une fois ce…" at bounding box center [679, 314] width 1091 height 428
